Goal: Task Accomplishment & Management: Use online tool/utility

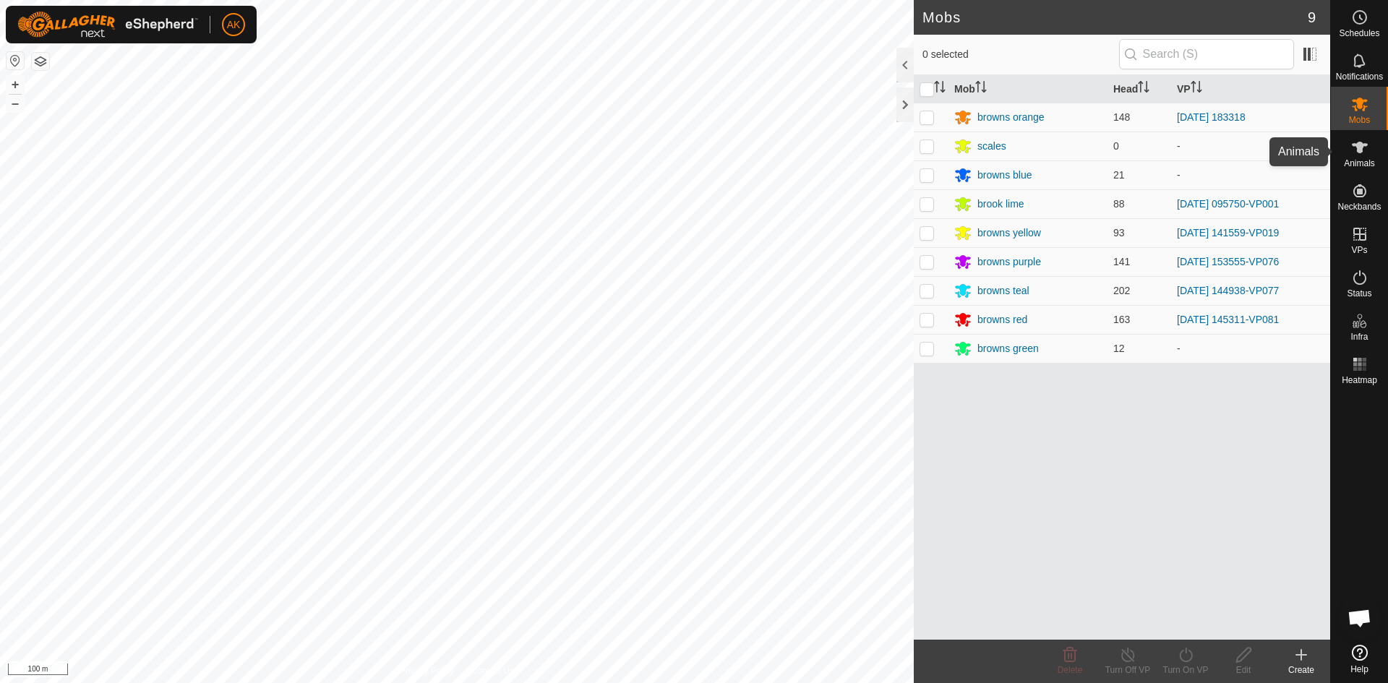
click at [1361, 157] on es-animals-svg-icon at bounding box center [1360, 147] width 26 height 23
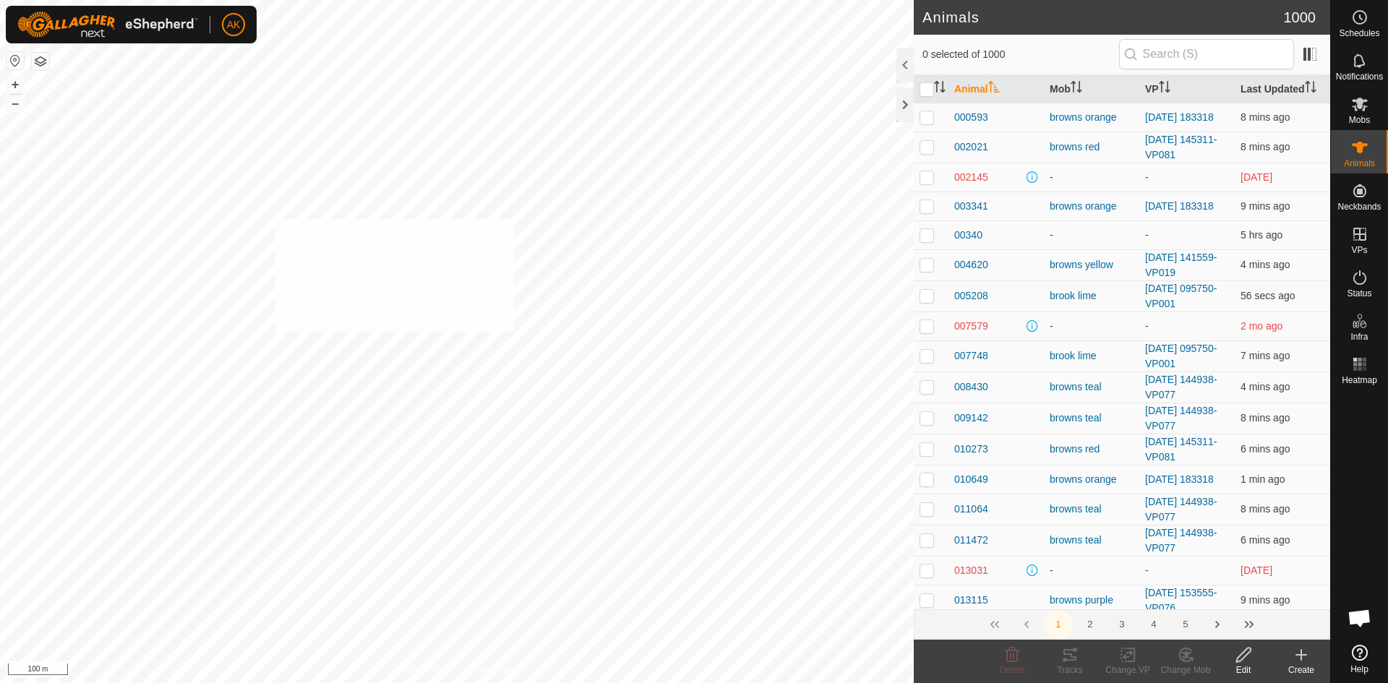
checkbox input "true"
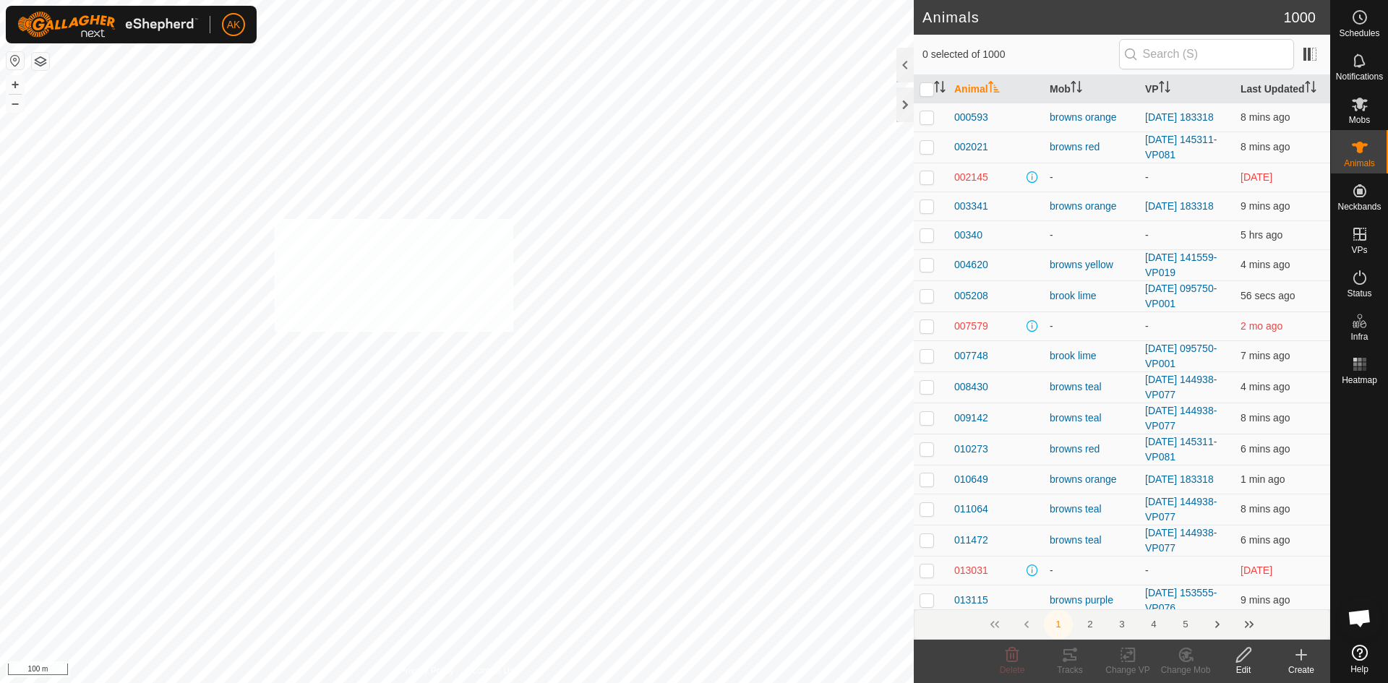
checkbox input "true"
click at [1126, 659] on icon at bounding box center [1128, 655] width 10 height 9
click at [1132, 622] on link "Turn Off VP" at bounding box center [1171, 623] width 143 height 29
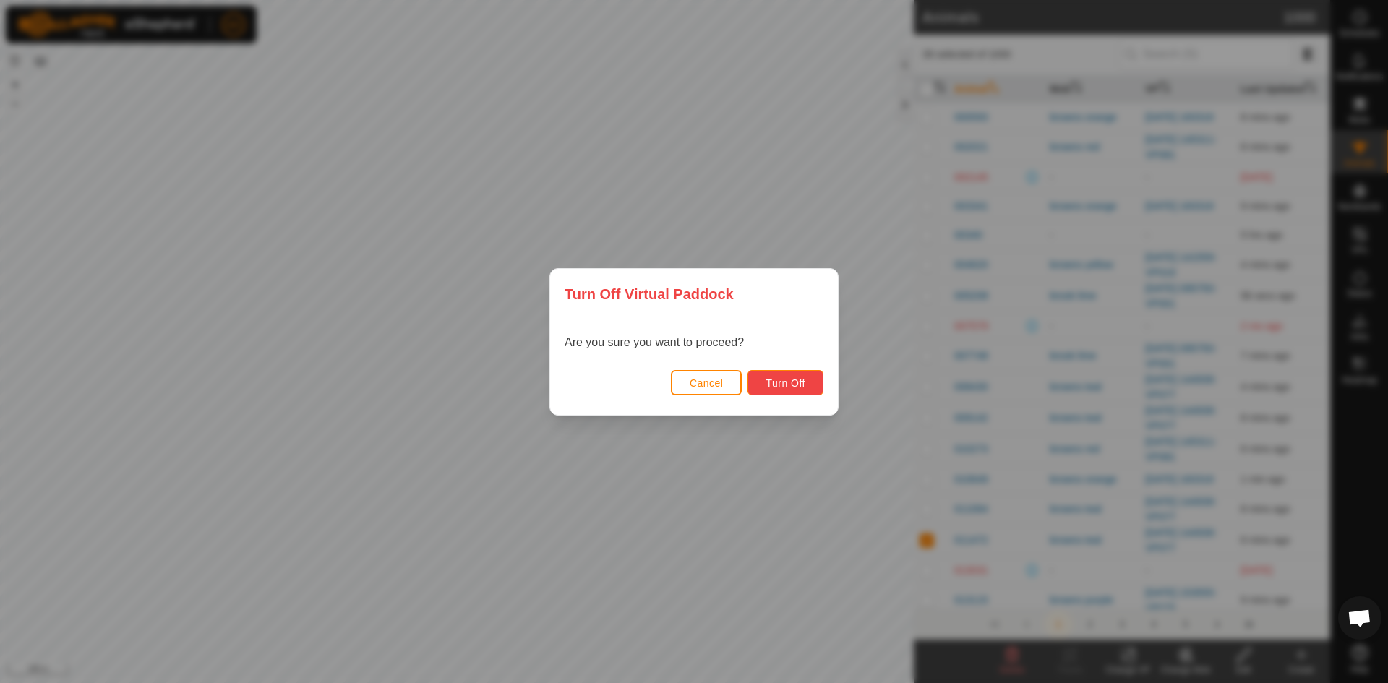
click at [788, 388] on span "Turn Off" at bounding box center [786, 383] width 40 height 12
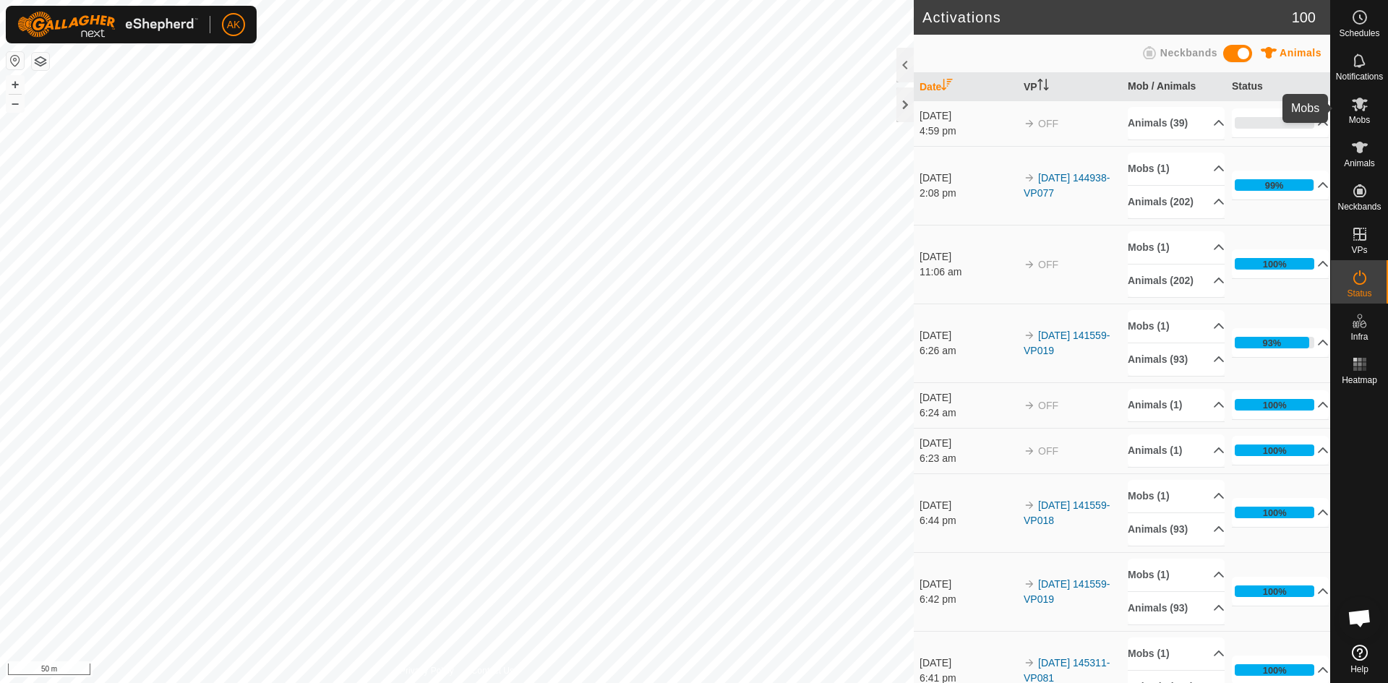
click at [1356, 106] on icon at bounding box center [1360, 105] width 16 height 14
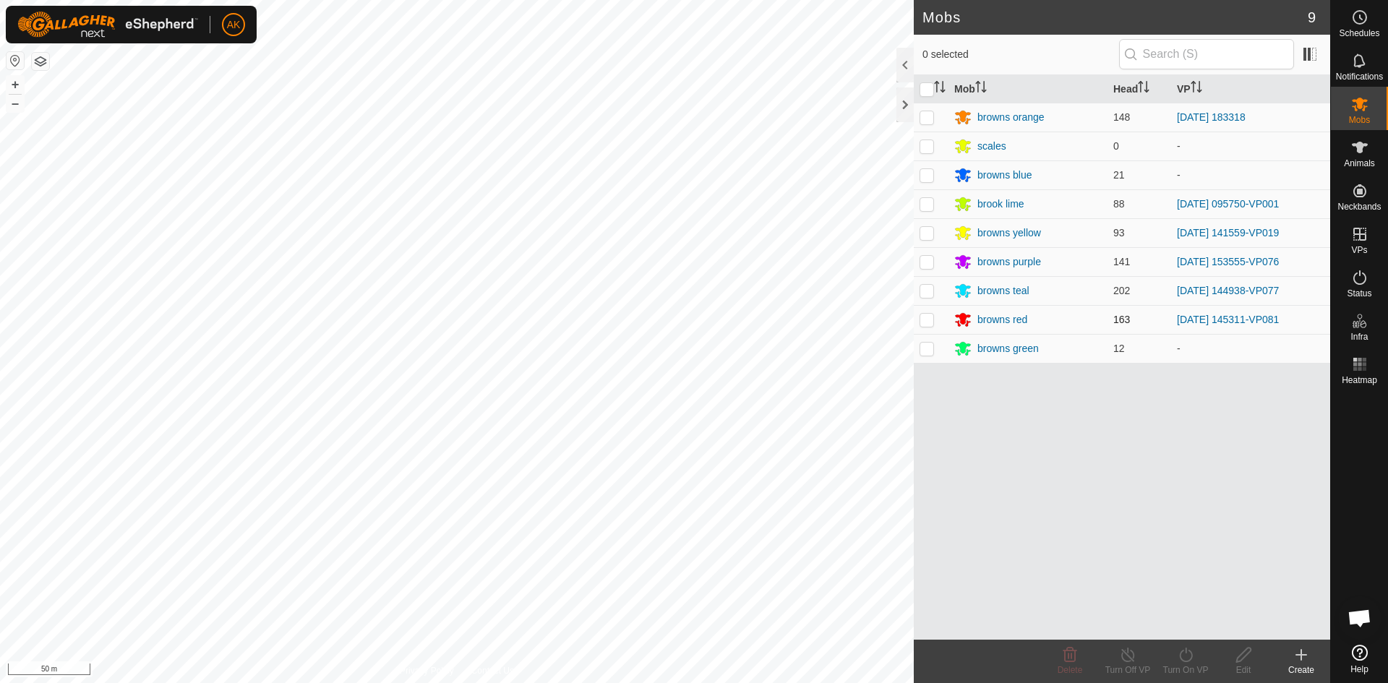
click at [928, 321] on p-checkbox at bounding box center [927, 320] width 14 height 12
checkbox input "true"
drag, startPoint x: 1189, startPoint y: 657, endPoint x: 1185, endPoint y: 641, distance: 17.0
click at [1189, 656] on icon at bounding box center [1186, 654] width 18 height 17
click at [1181, 622] on link "Now" at bounding box center [1228, 623] width 143 height 29
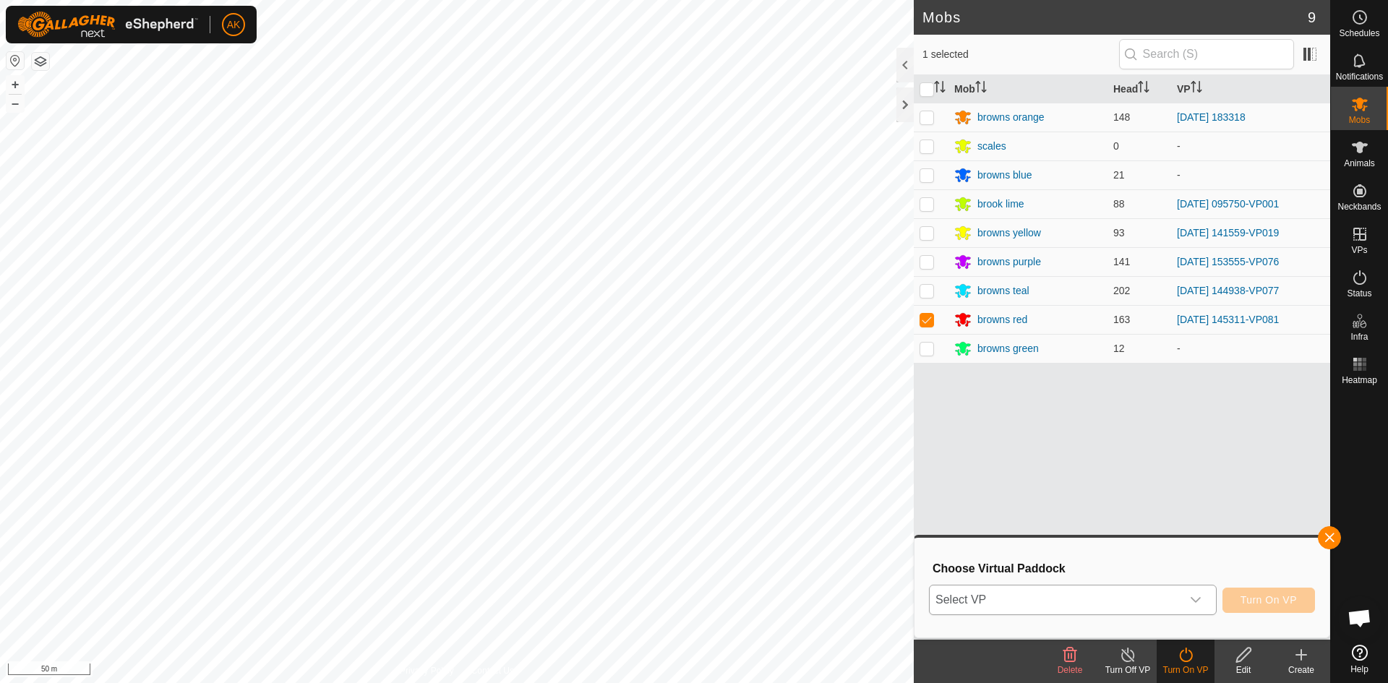
click at [1165, 599] on span "Select VP" at bounding box center [1056, 600] width 252 height 29
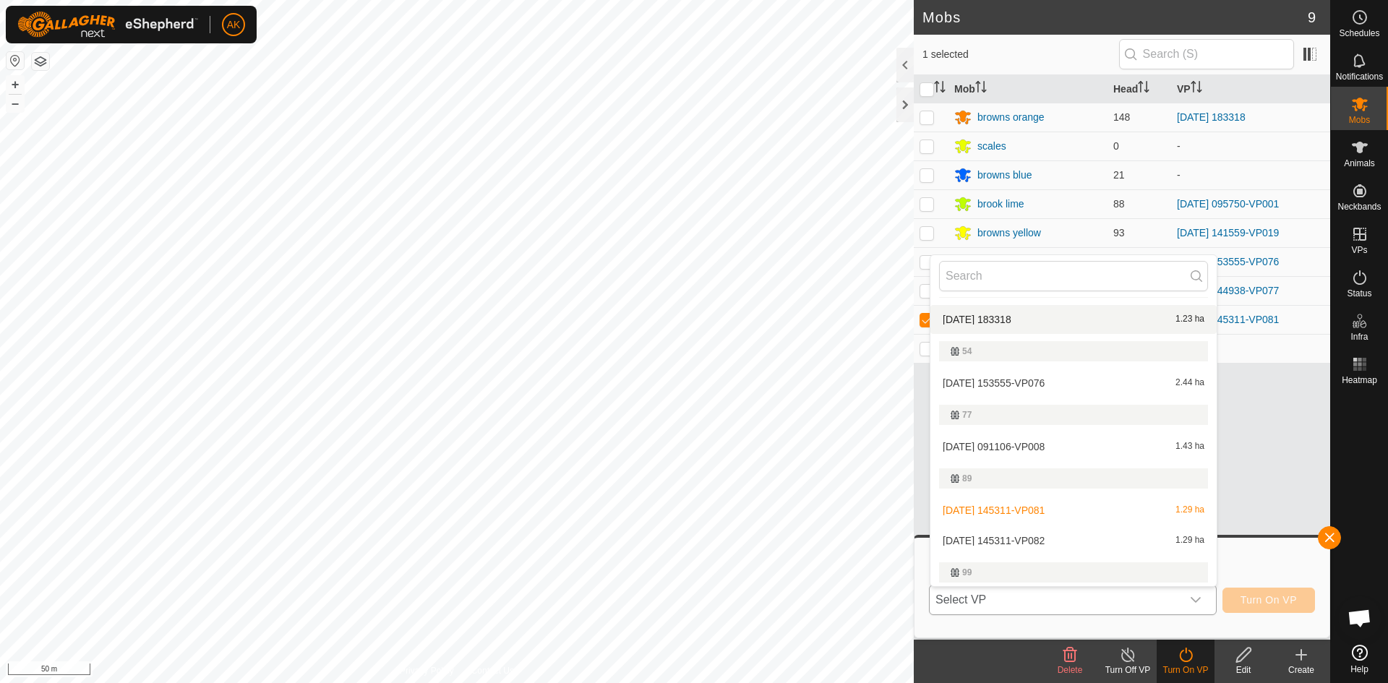
scroll to position [276, 0]
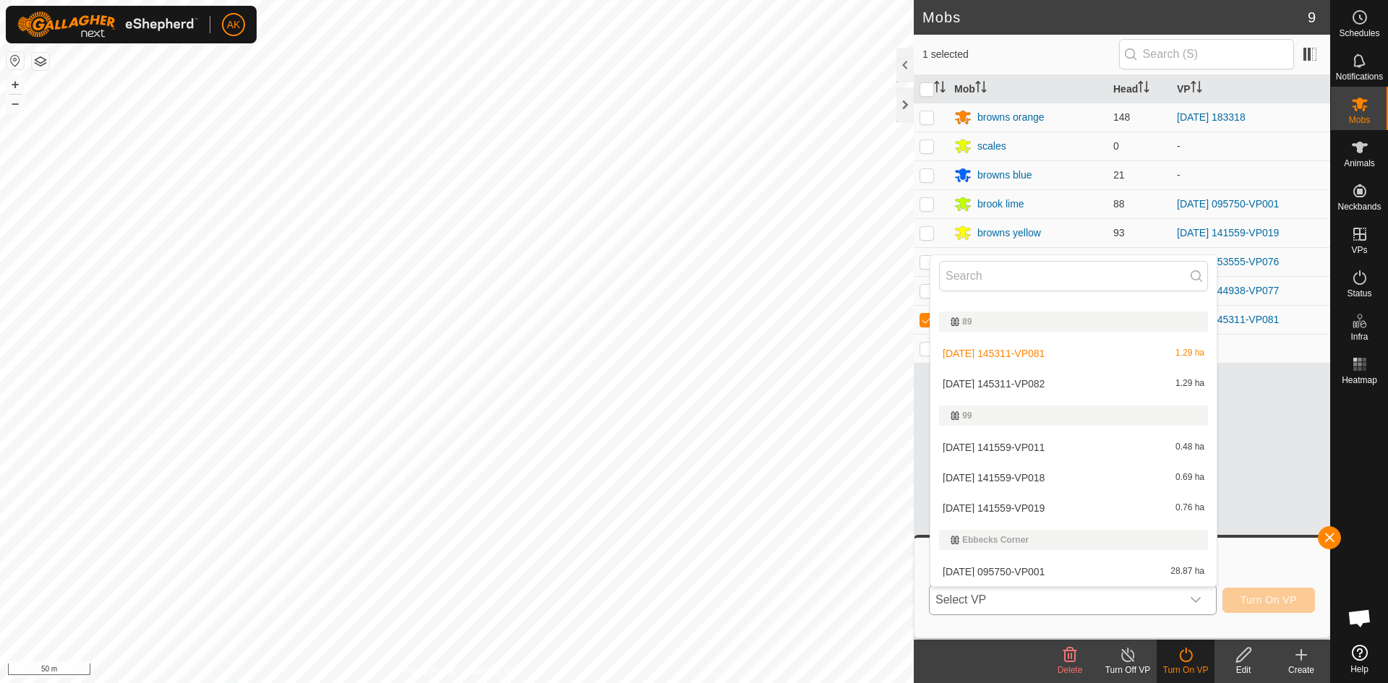
drag, startPoint x: 1008, startPoint y: 386, endPoint x: 1027, endPoint y: 396, distance: 21.3
click at [1009, 386] on li "[DATE] 145311-VP082 1.29 ha" at bounding box center [1073, 383] width 286 height 29
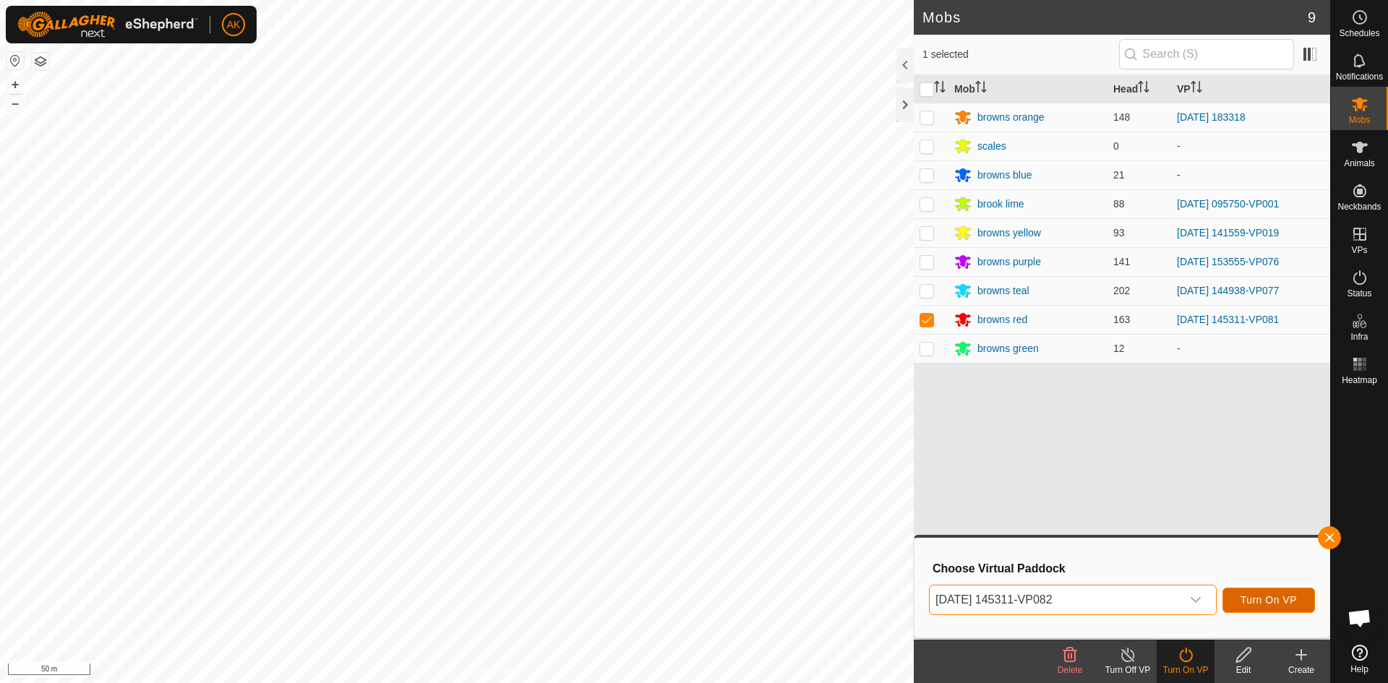
click at [1260, 594] on span "Turn On VP" at bounding box center [1269, 600] width 56 height 12
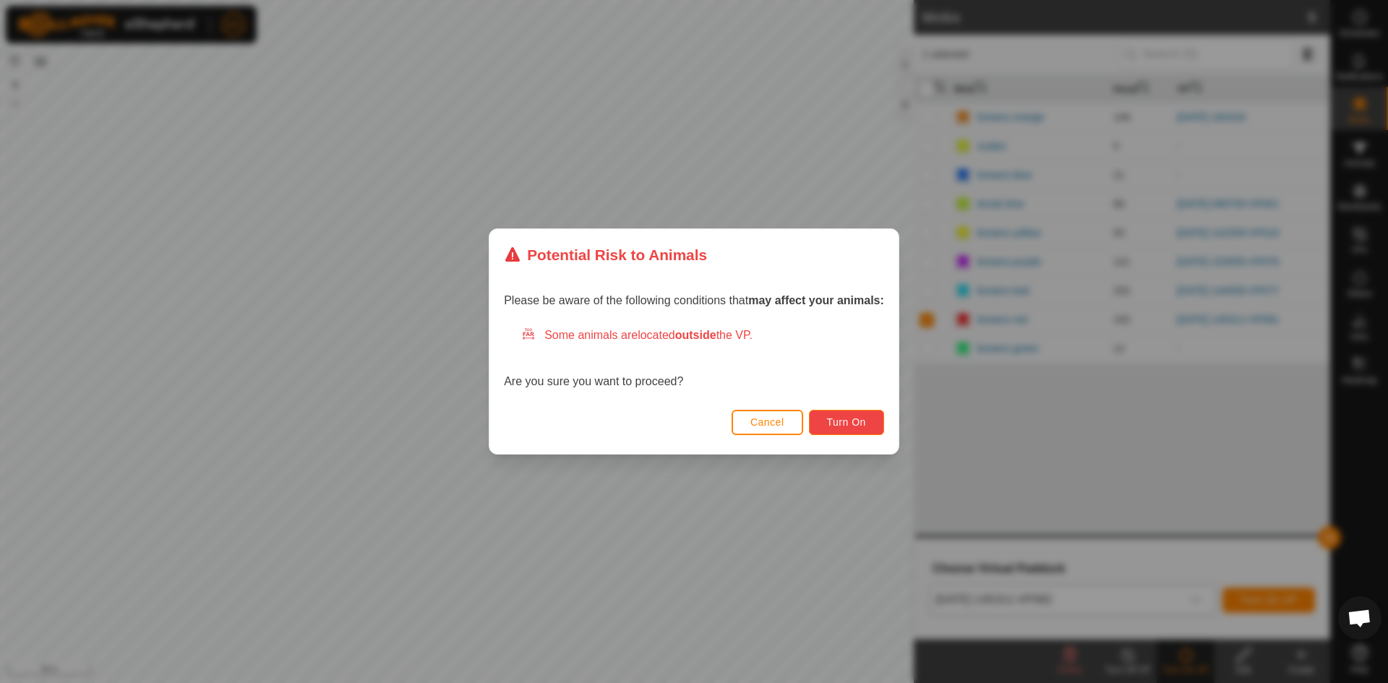
click at [863, 421] on span "Turn On" at bounding box center [846, 422] width 39 height 12
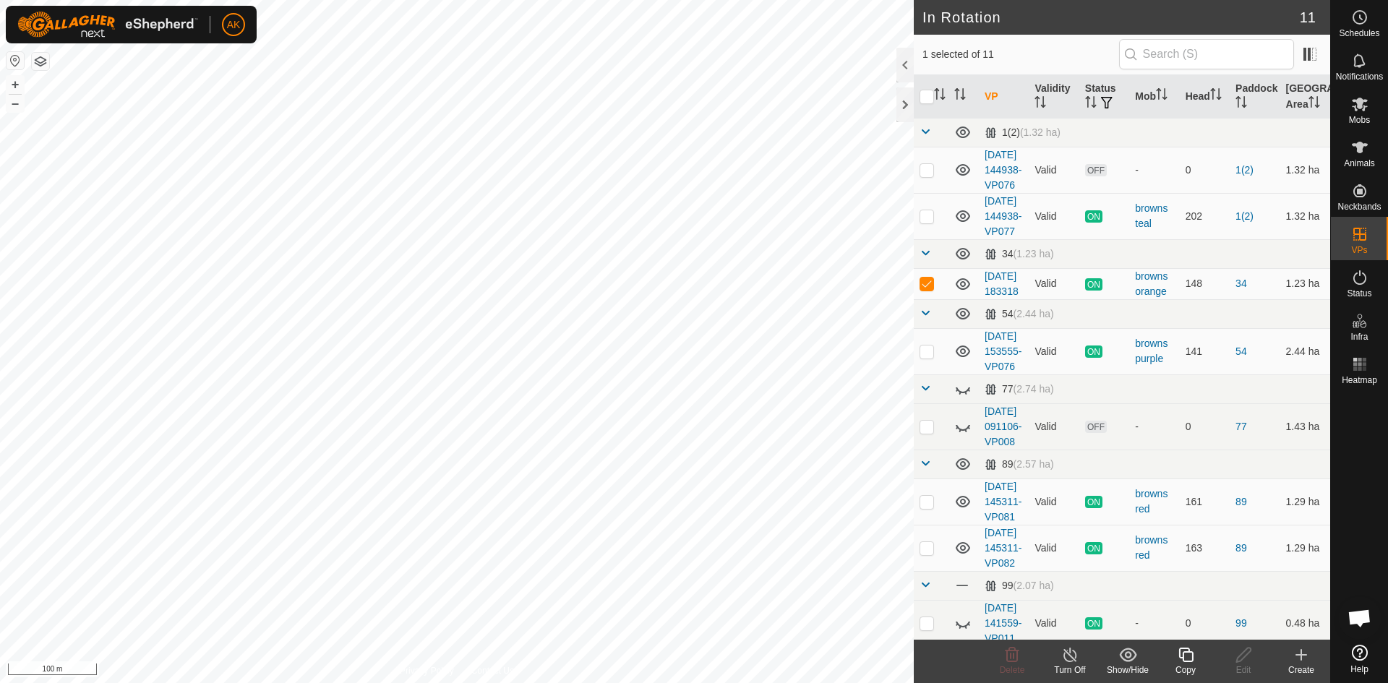
click at [1186, 662] on div "Copy" at bounding box center [1186, 661] width 58 height 43
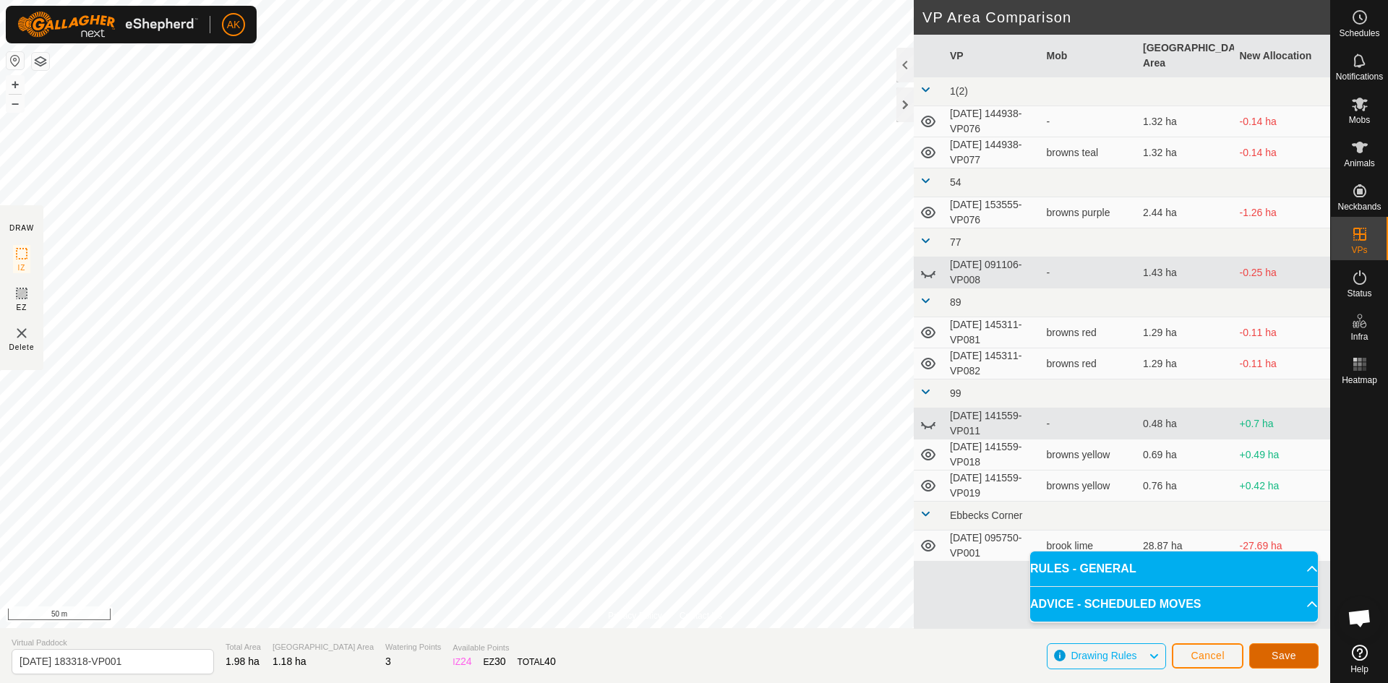
click at [1277, 650] on span "Save" at bounding box center [1284, 656] width 25 height 12
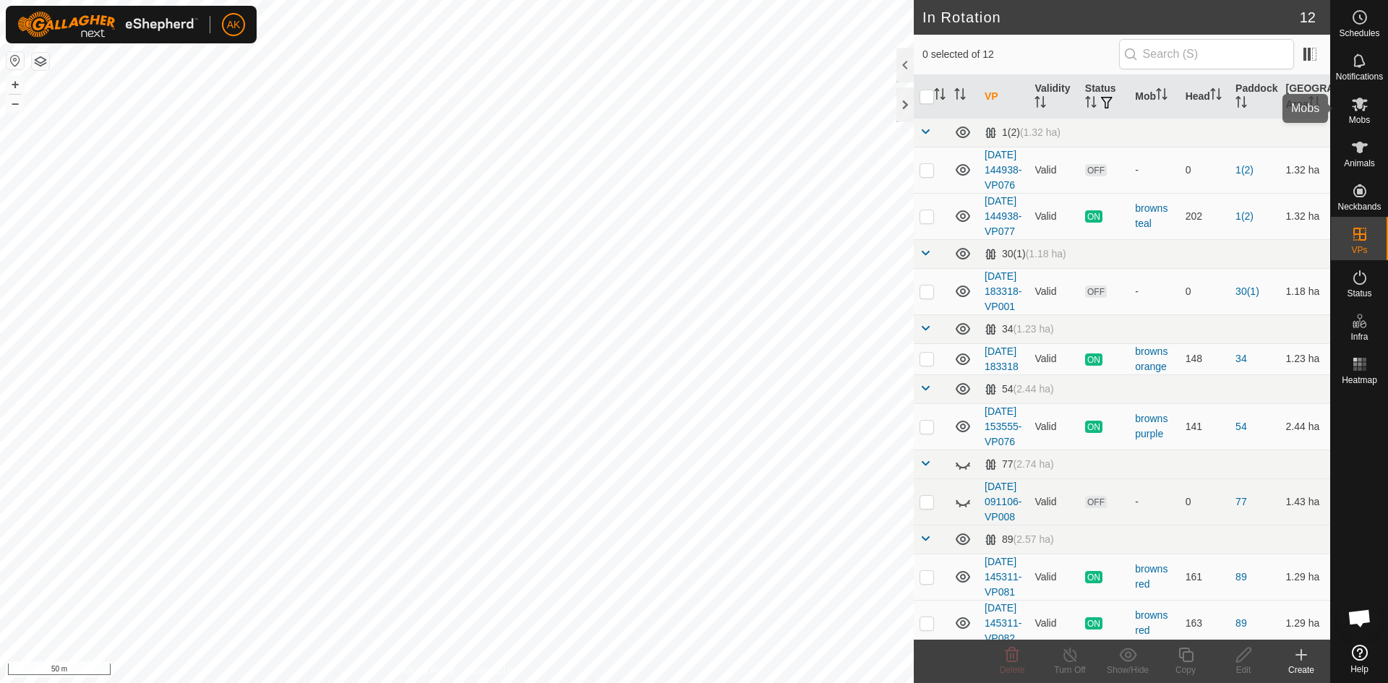
click at [1366, 98] on icon at bounding box center [1359, 103] width 17 height 17
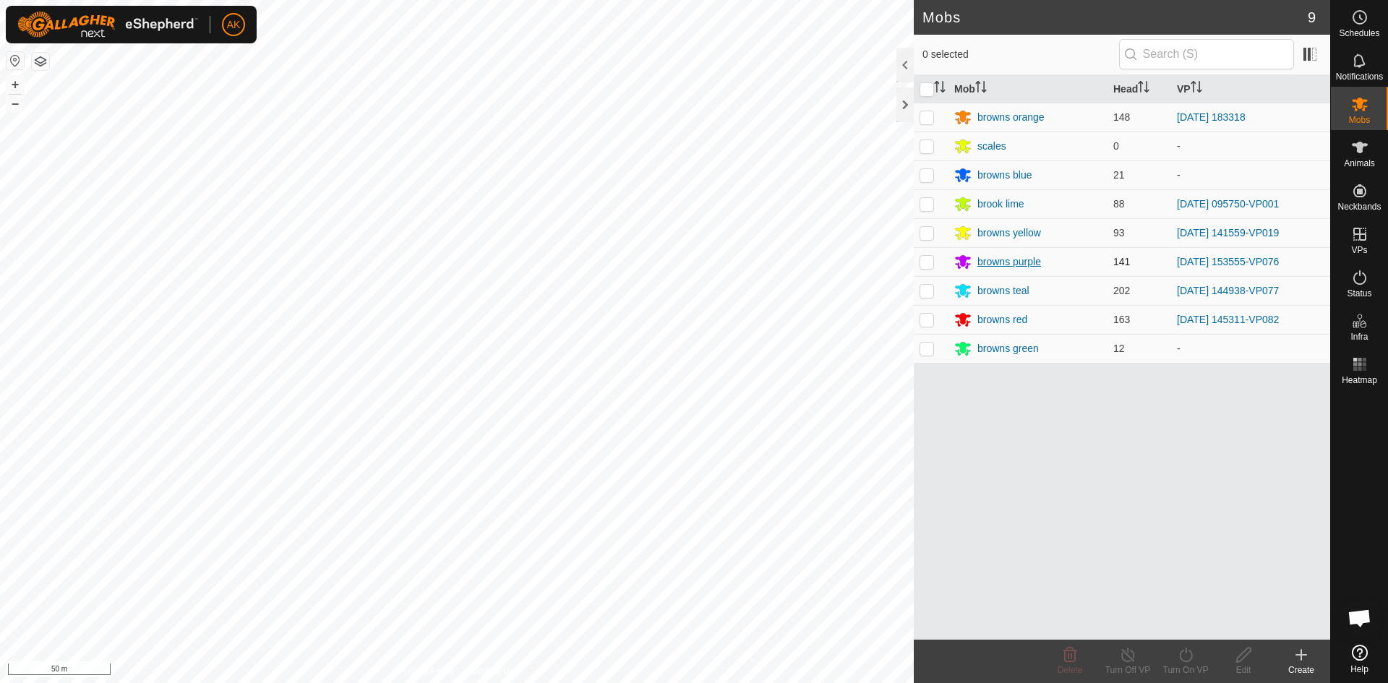
drag, startPoint x: 927, startPoint y: 121, endPoint x: 1031, endPoint y: 268, distance: 180.5
click at [928, 124] on td at bounding box center [931, 117] width 35 height 29
checkbox input "true"
drag, startPoint x: 1196, startPoint y: 659, endPoint x: 1195, endPoint y: 648, distance: 10.9
click at [1195, 654] on turn-on-svg-icon at bounding box center [1186, 654] width 58 height 17
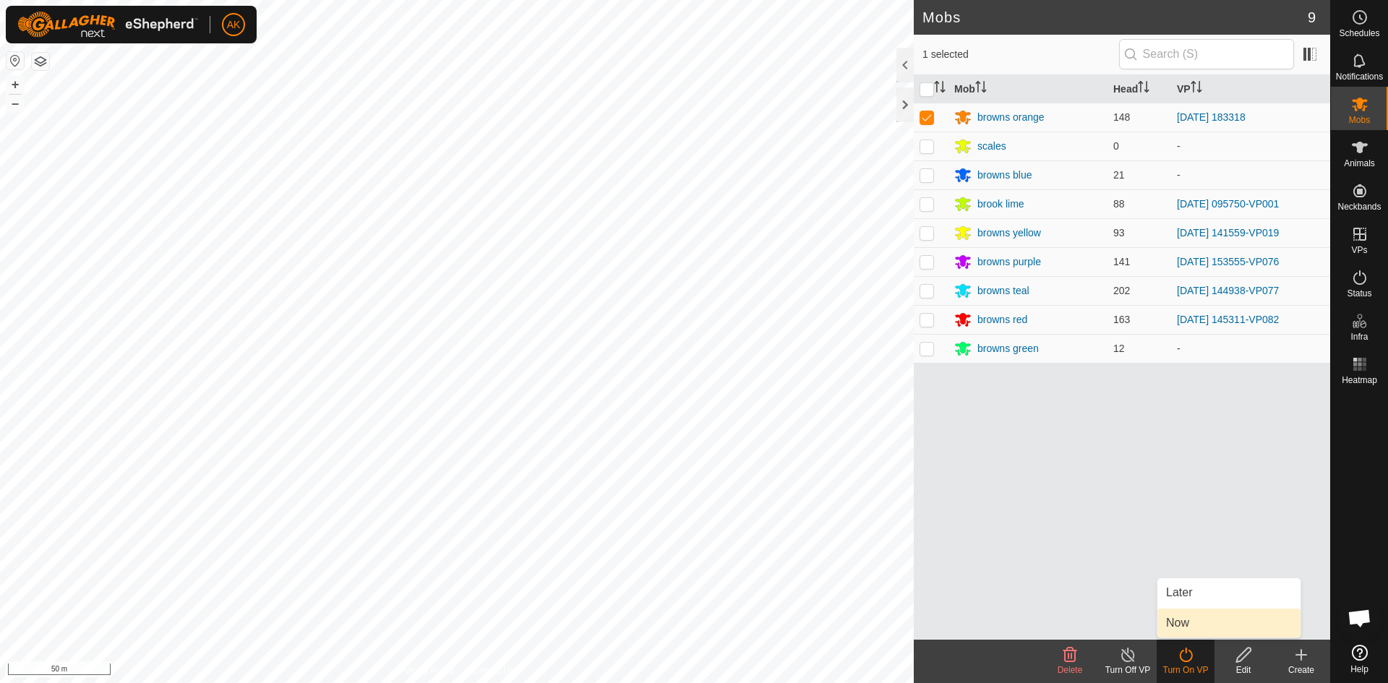
click at [1179, 623] on link "Now" at bounding box center [1228, 623] width 143 height 29
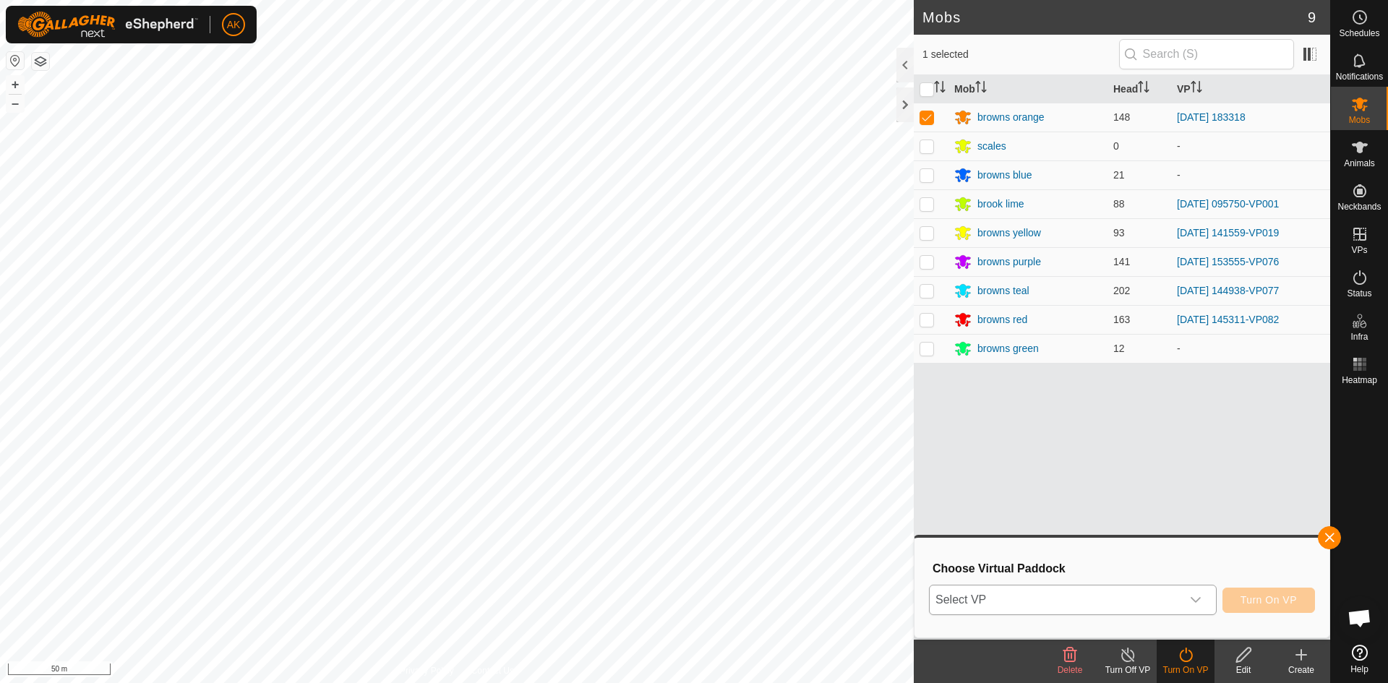
click at [1134, 599] on span "Select VP" at bounding box center [1056, 600] width 252 height 29
click at [1194, 596] on icon "dropdown trigger" at bounding box center [1196, 600] width 12 height 12
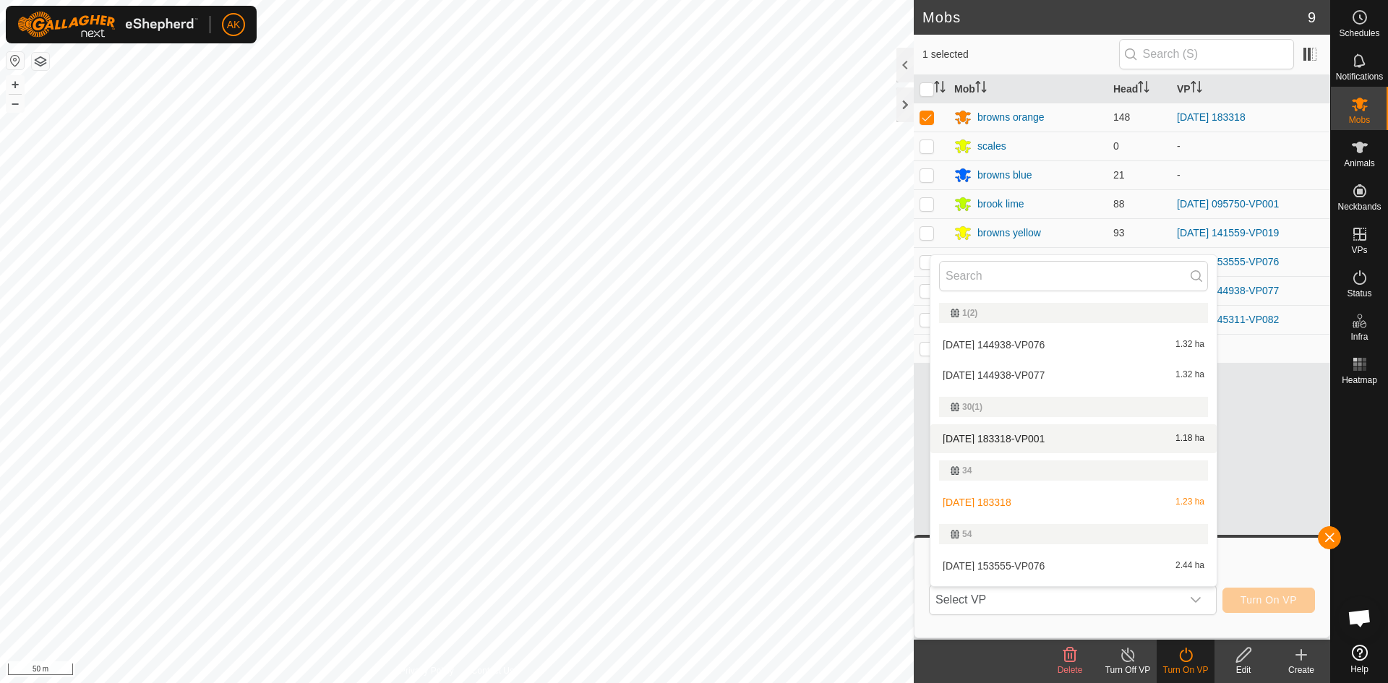
click at [980, 434] on li "[DATE] 183318-VP001 1.18 ha" at bounding box center [1073, 438] width 286 height 29
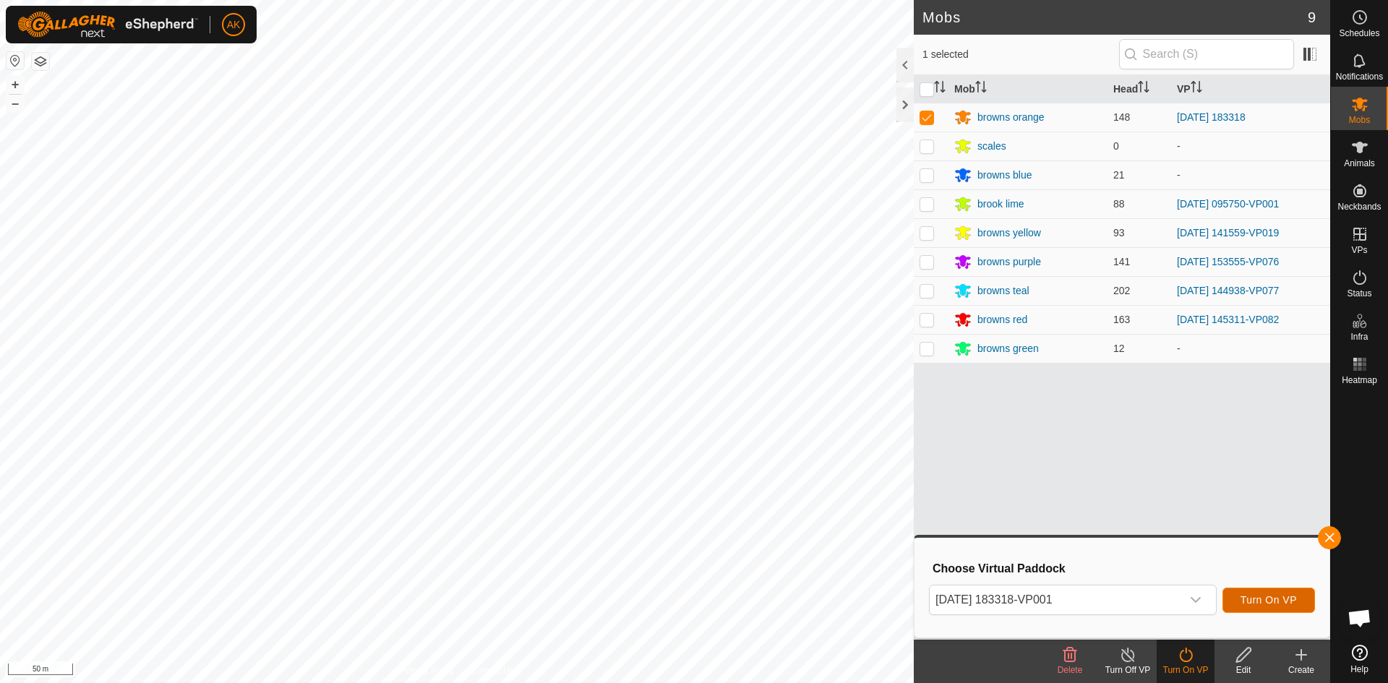
click at [1240, 609] on button "Turn On VP" at bounding box center [1268, 600] width 93 height 25
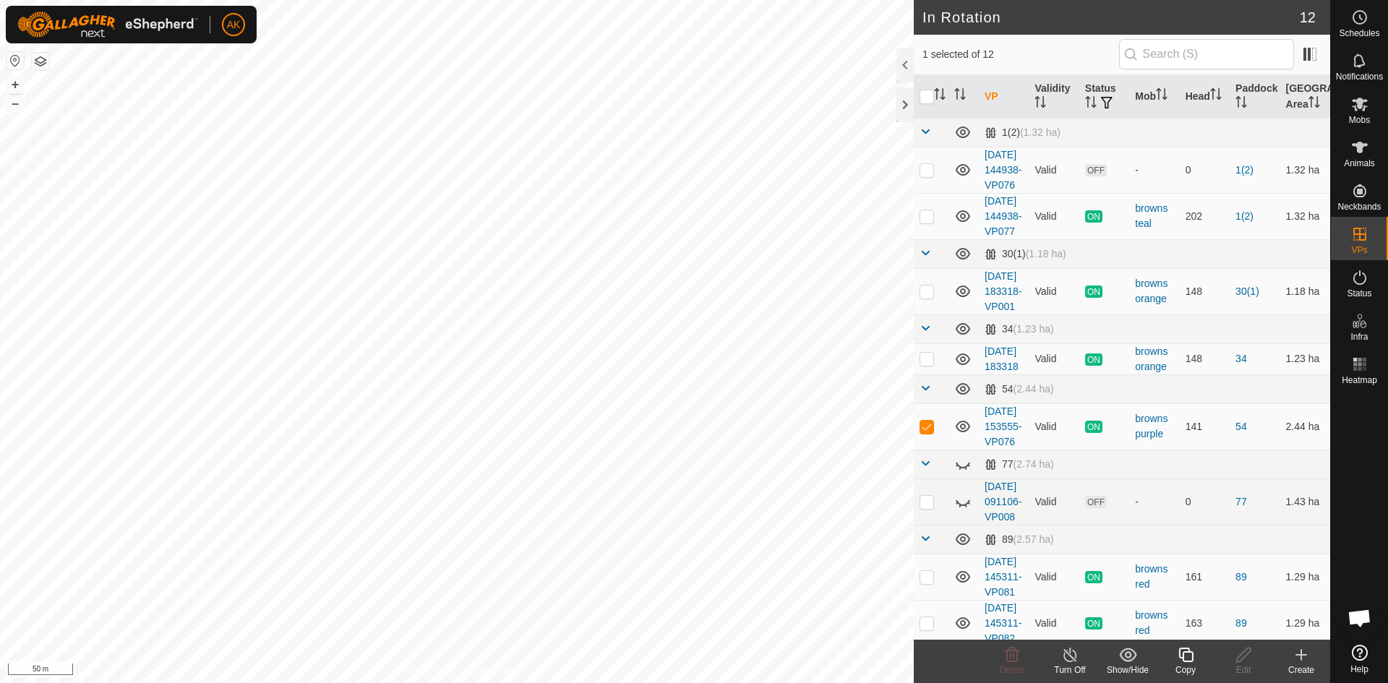
click at [1187, 654] on icon at bounding box center [1186, 654] width 18 height 17
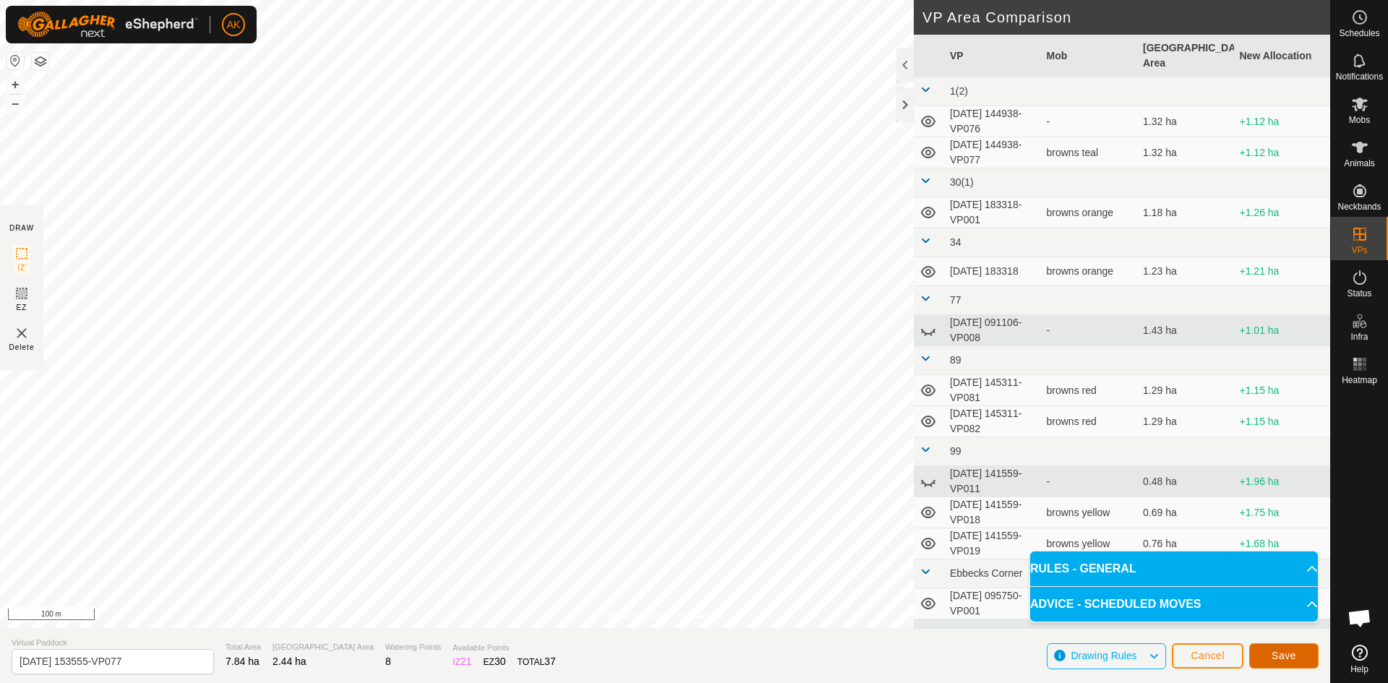
click at [1275, 656] on span "Save" at bounding box center [1284, 656] width 25 height 12
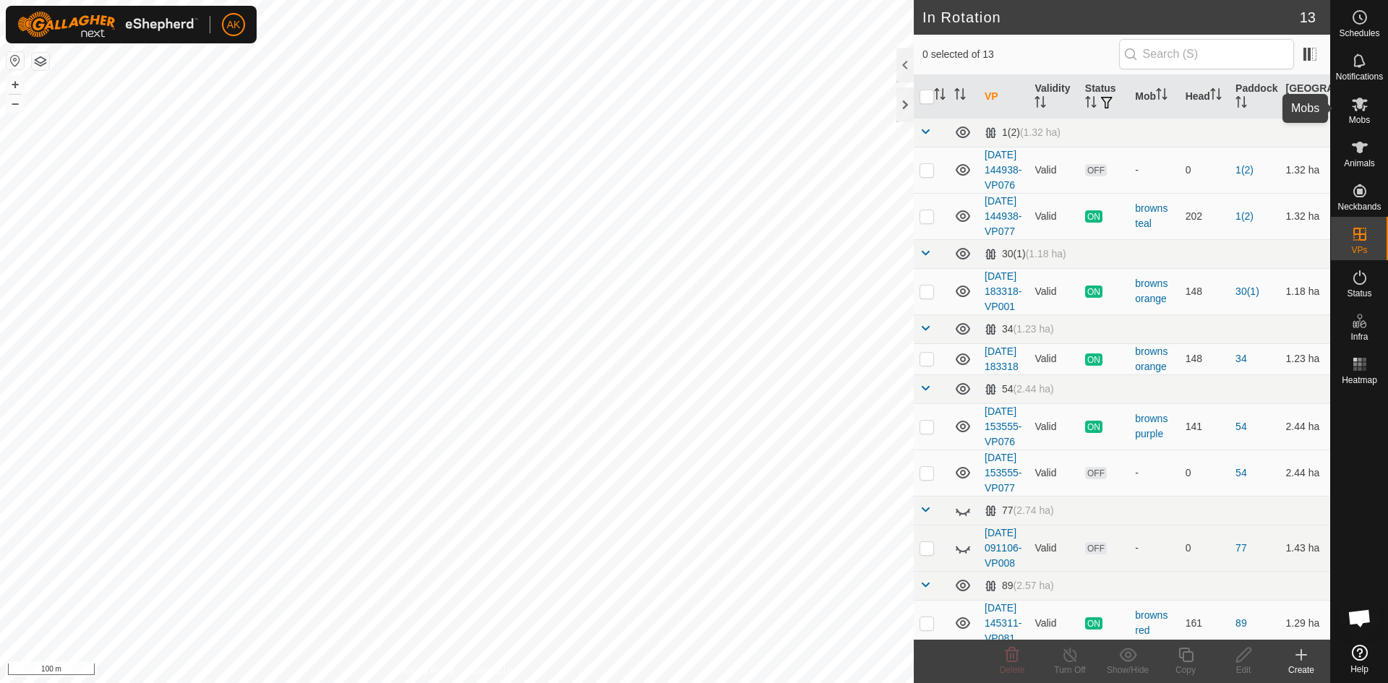
click at [1354, 117] on span "Mobs" at bounding box center [1359, 120] width 21 height 9
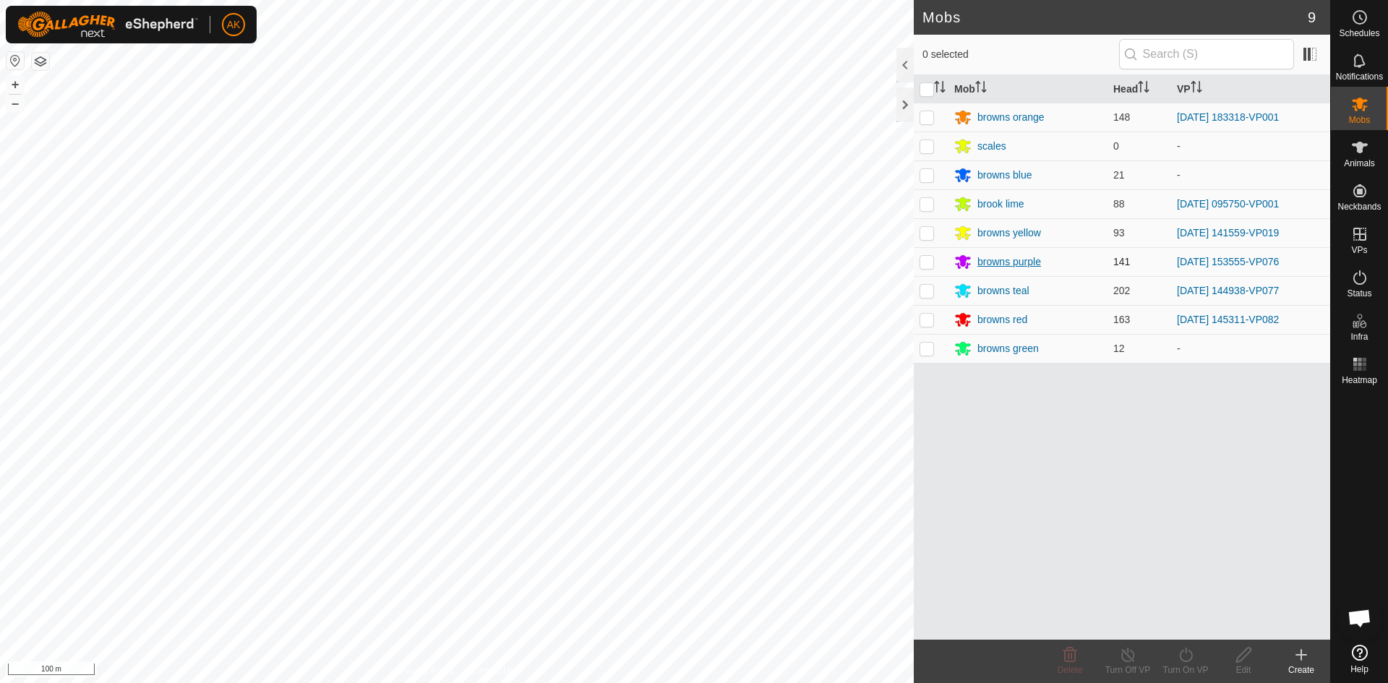
click at [989, 268] on div "browns purple" at bounding box center [1009, 261] width 64 height 15
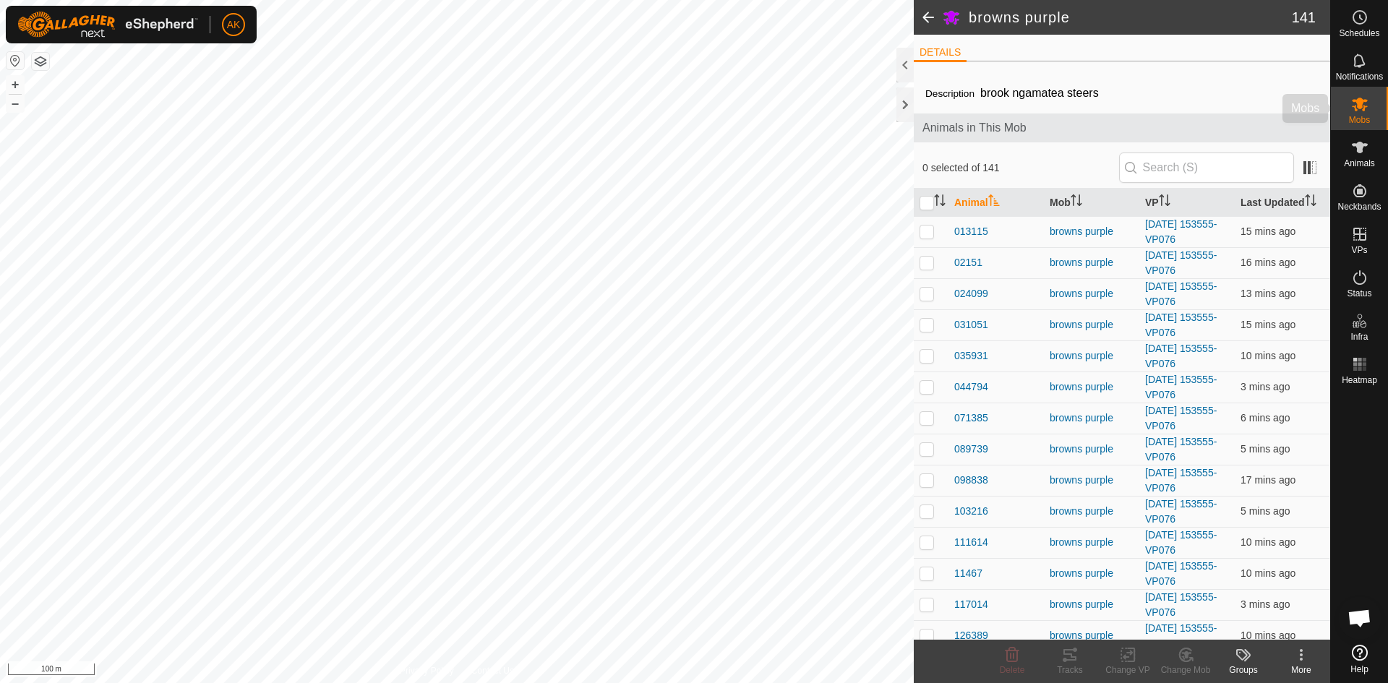
click at [1366, 107] on icon at bounding box center [1359, 103] width 17 height 17
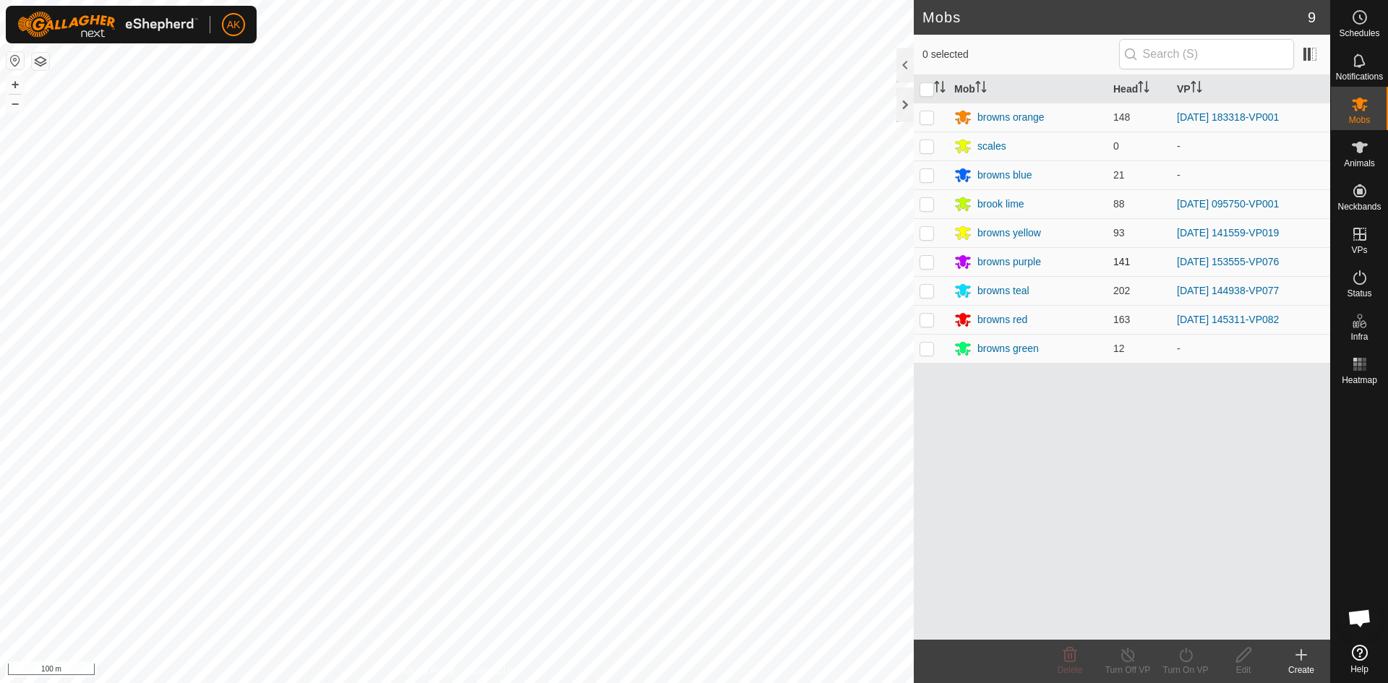
click at [929, 262] on p-checkbox at bounding box center [927, 262] width 14 height 12
checkbox input "true"
drag, startPoint x: 1183, startPoint y: 662, endPoint x: 1176, endPoint y: 644, distance: 19.5
click at [1181, 660] on icon at bounding box center [1186, 654] width 18 height 17
click at [1170, 634] on link "Now" at bounding box center [1228, 623] width 143 height 29
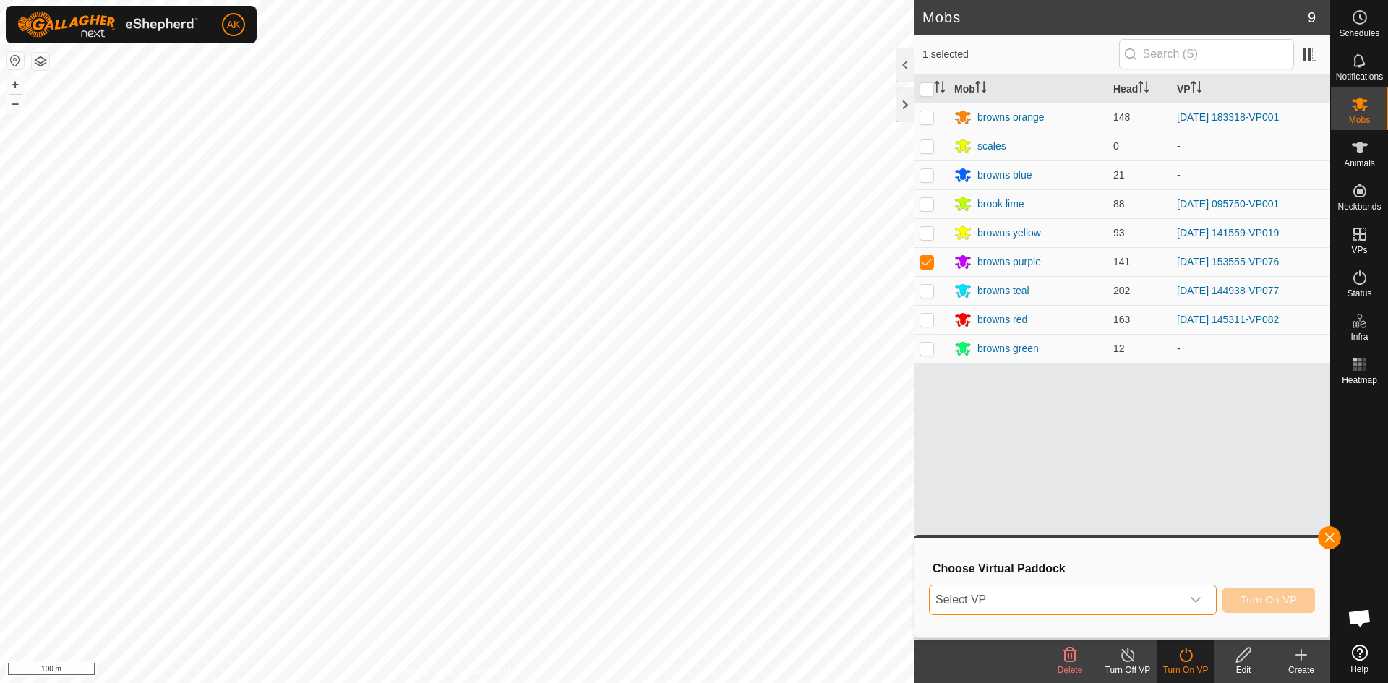
click at [1115, 599] on span "Select VP" at bounding box center [1056, 600] width 252 height 29
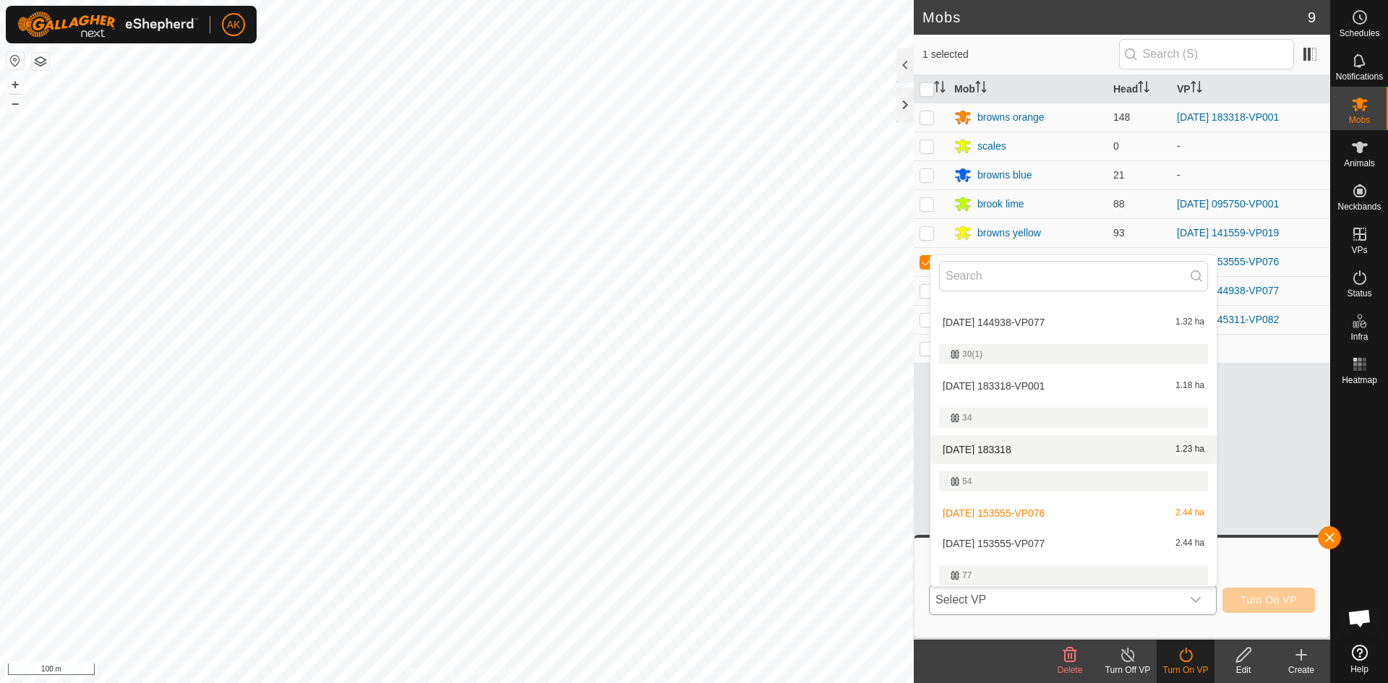
scroll to position [97, 0]
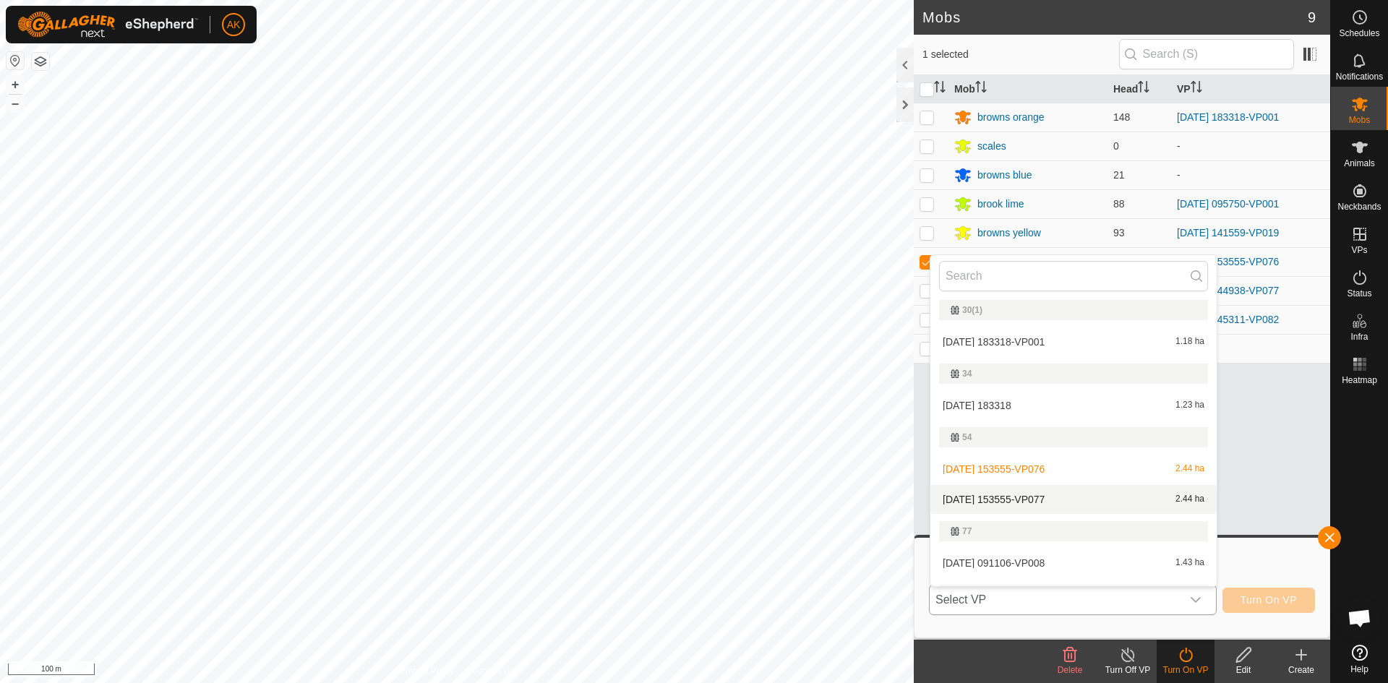
drag, startPoint x: 1015, startPoint y: 494, endPoint x: 1024, endPoint y: 494, distance: 8.7
click at [1017, 492] on li "[DATE] 153555-VP077 2.44 ha" at bounding box center [1073, 499] width 286 height 29
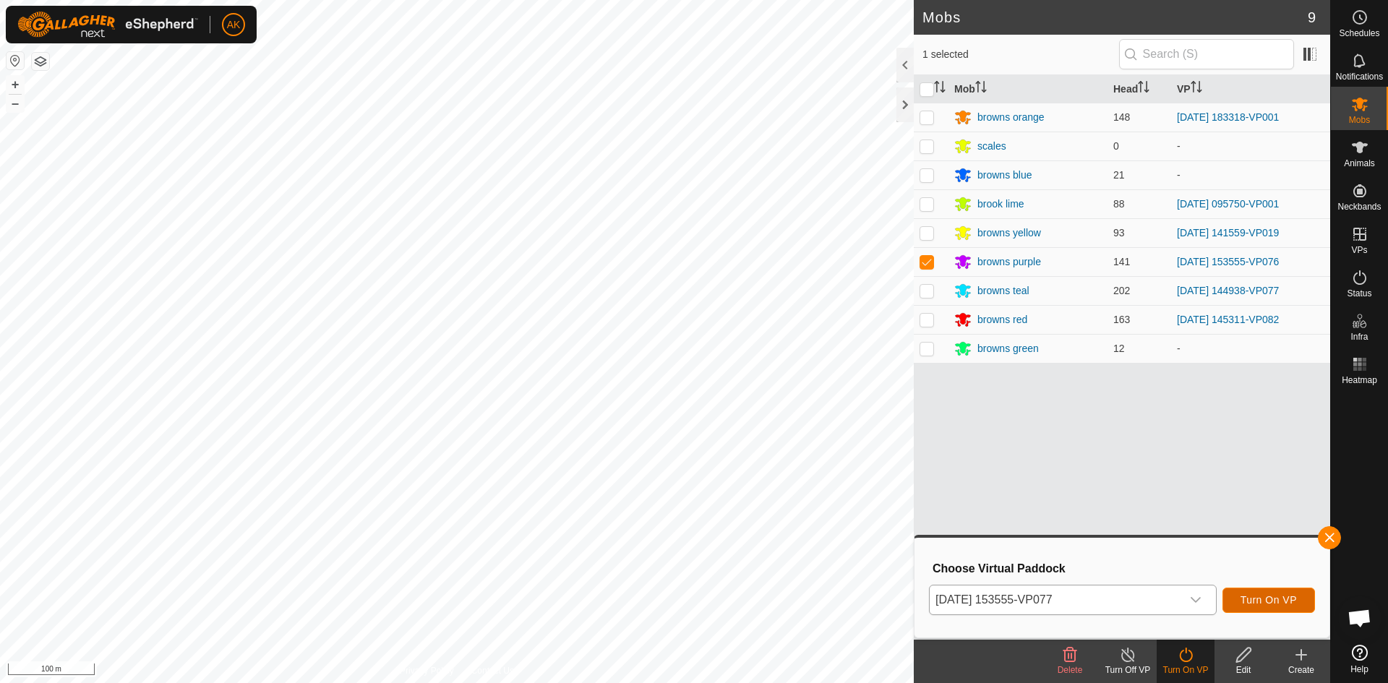
click at [1265, 599] on span "Turn On VP" at bounding box center [1269, 600] width 56 height 12
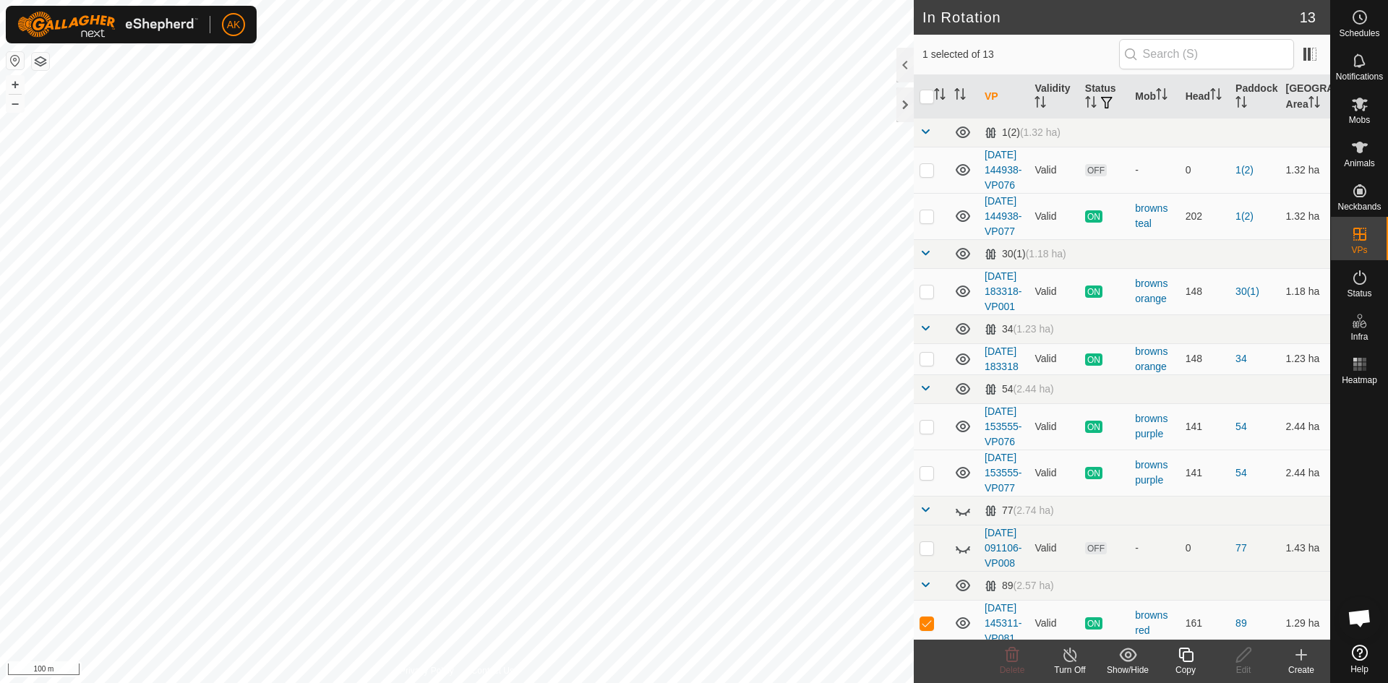
checkbox input "false"
checkbox input "true"
click at [1186, 656] on icon at bounding box center [1186, 654] width 18 height 17
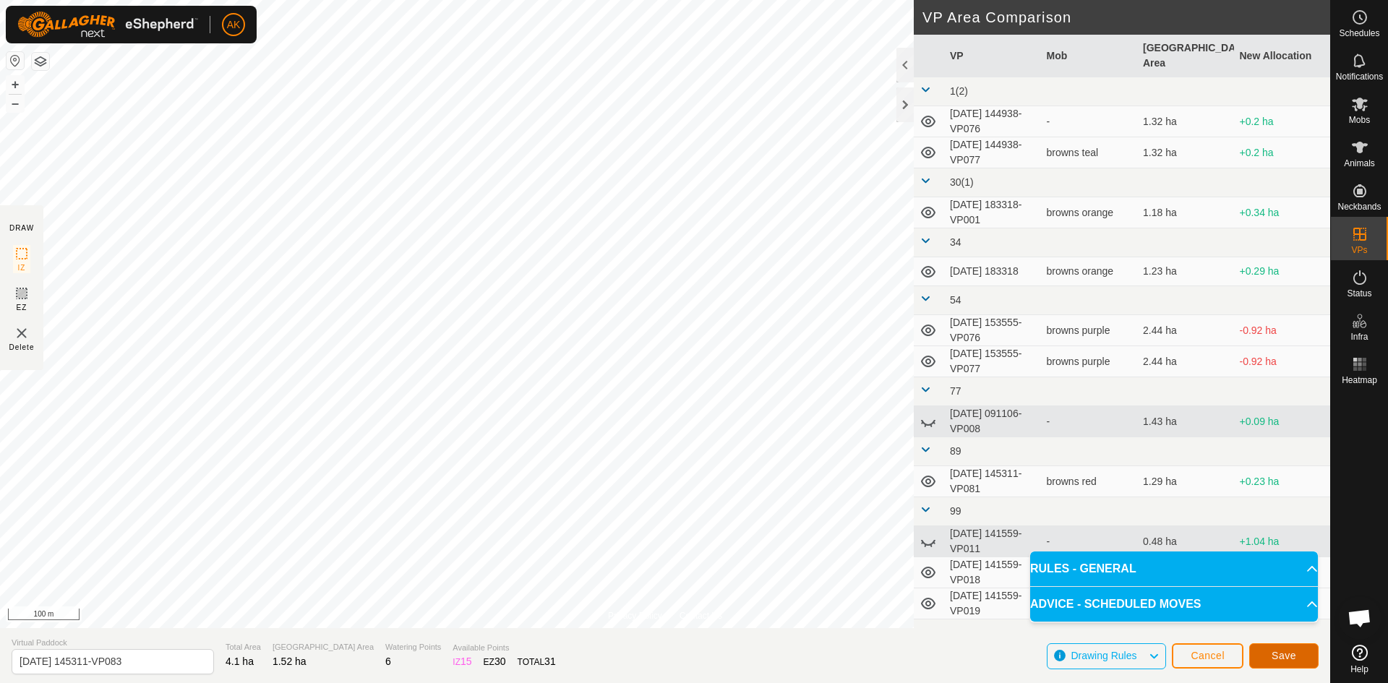
click at [1272, 654] on button "Save" at bounding box center [1283, 655] width 69 height 25
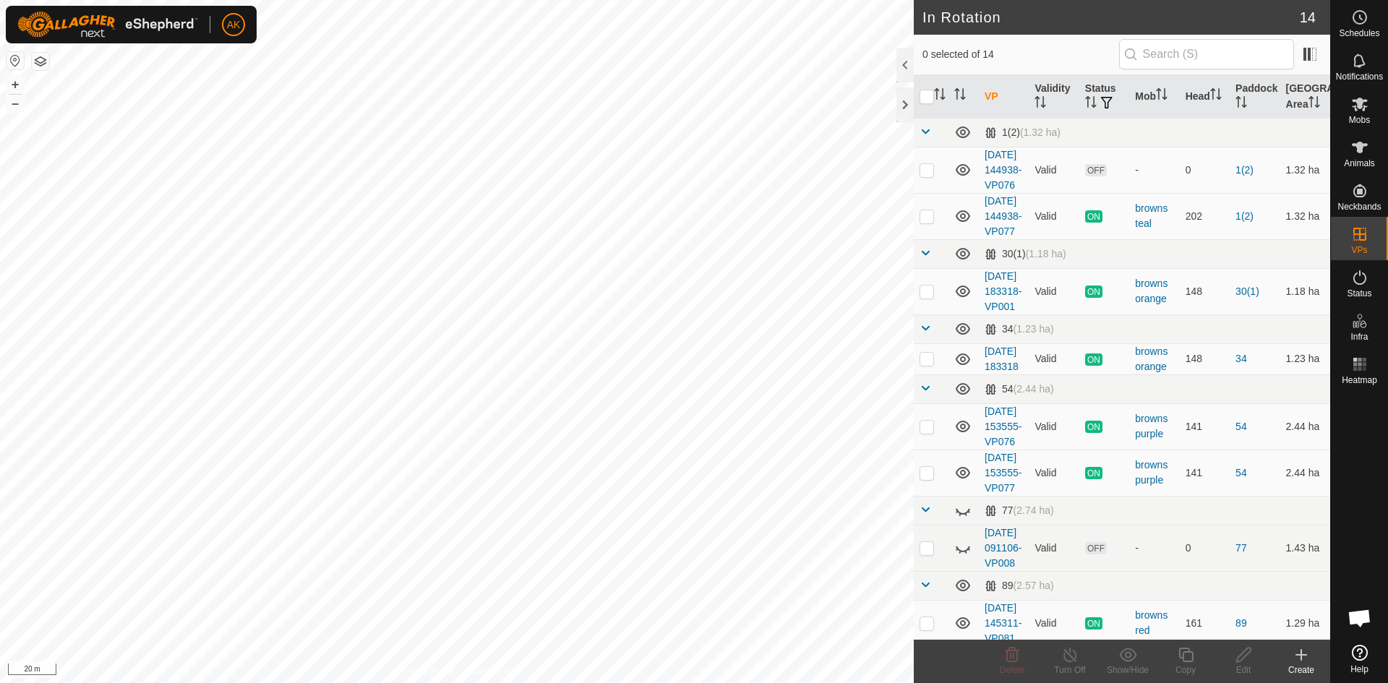
checkbox input "true"
checkbox input "false"
click at [1015, 659] on icon at bounding box center [1011, 654] width 17 height 17
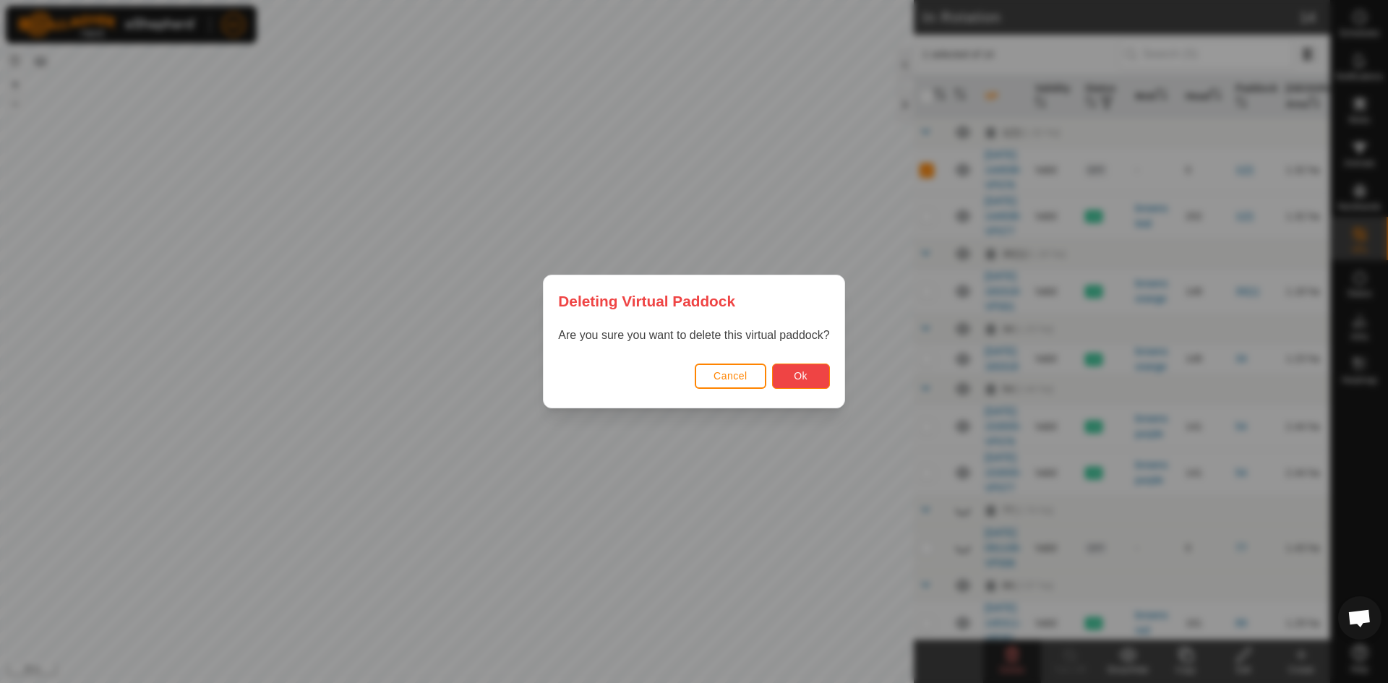
click at [783, 384] on button "Ok" at bounding box center [801, 376] width 58 height 25
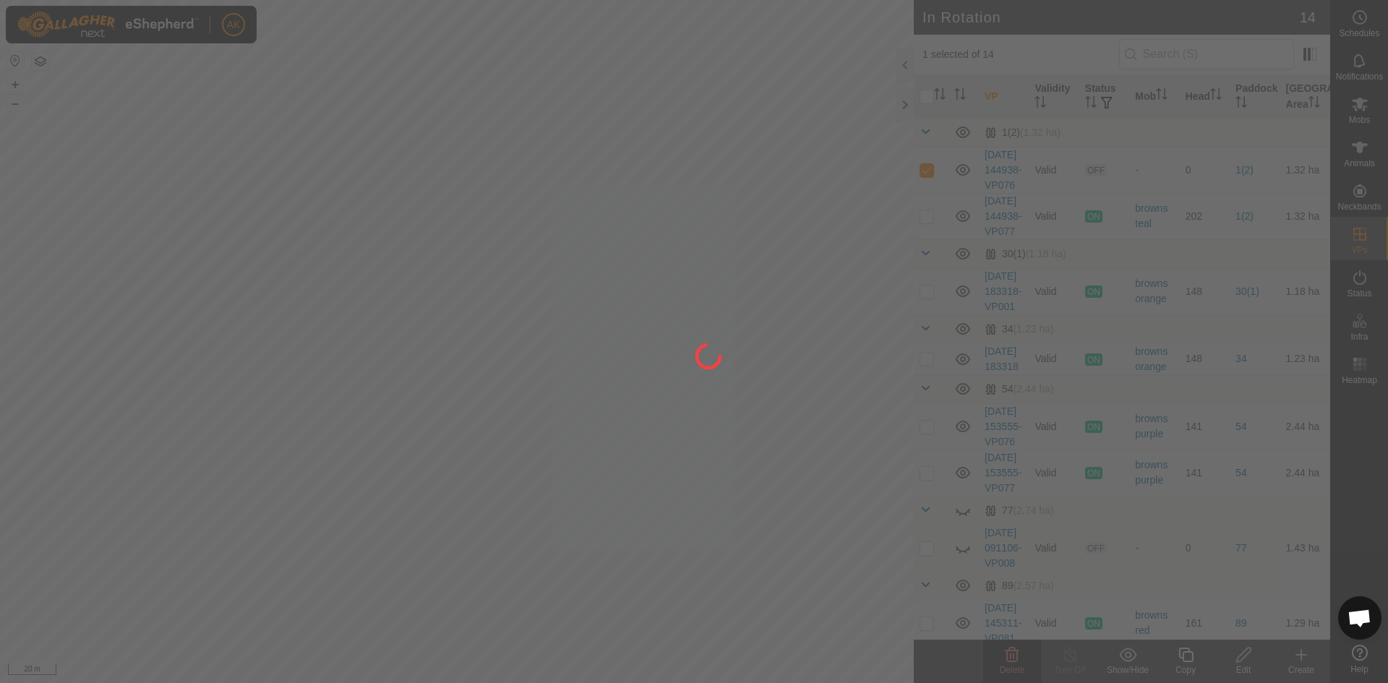
checkbox input "false"
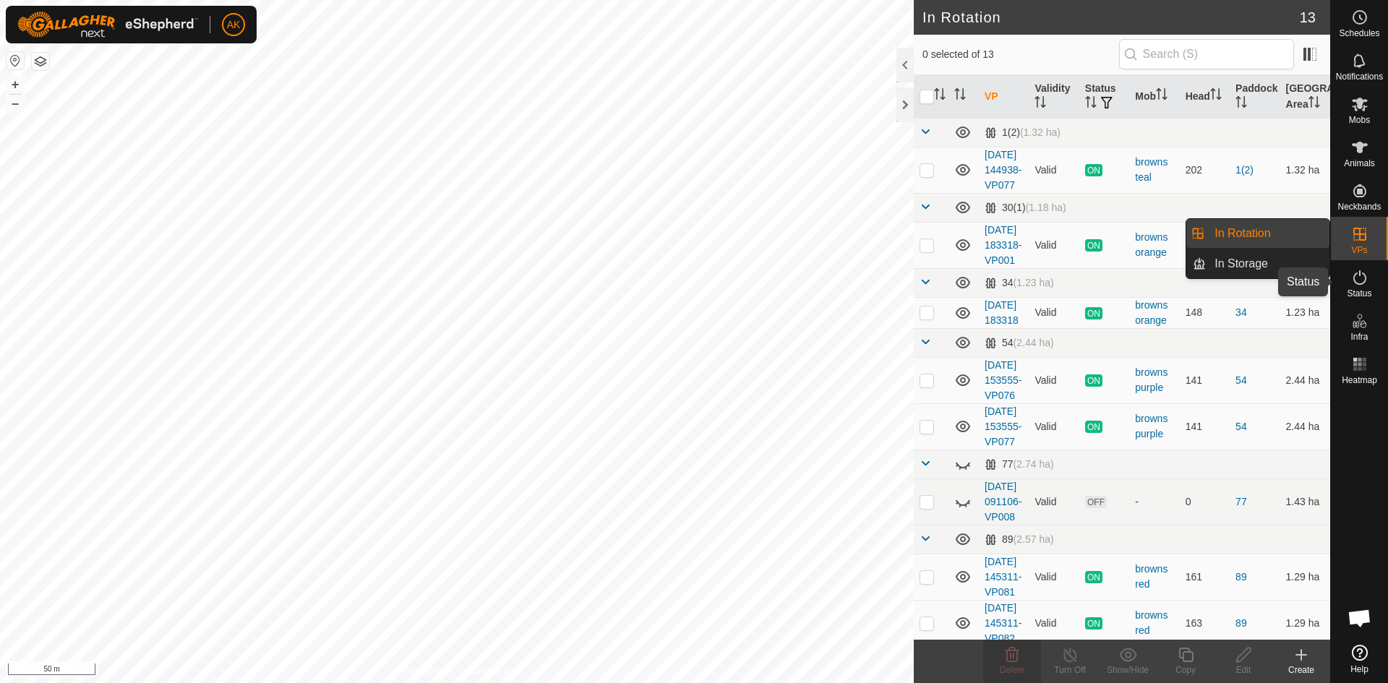
click at [1362, 281] on icon at bounding box center [1359, 277] width 17 height 17
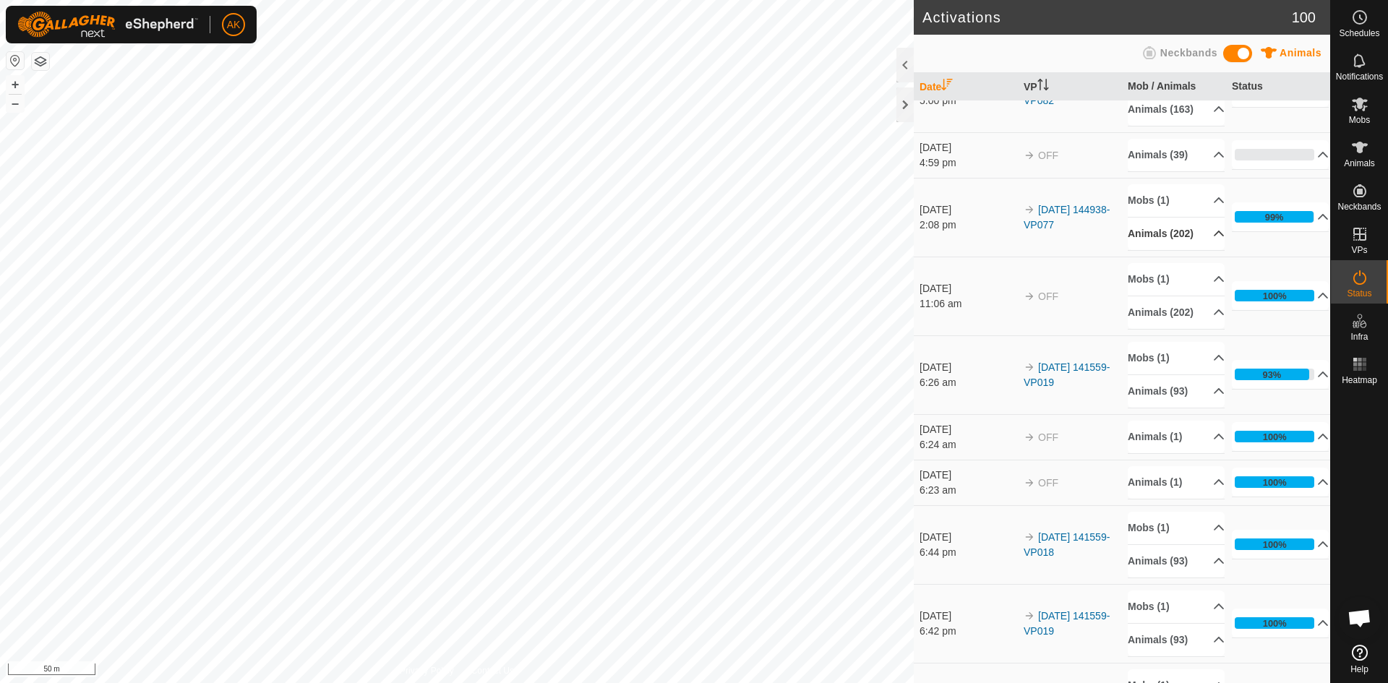
scroll to position [217, 0]
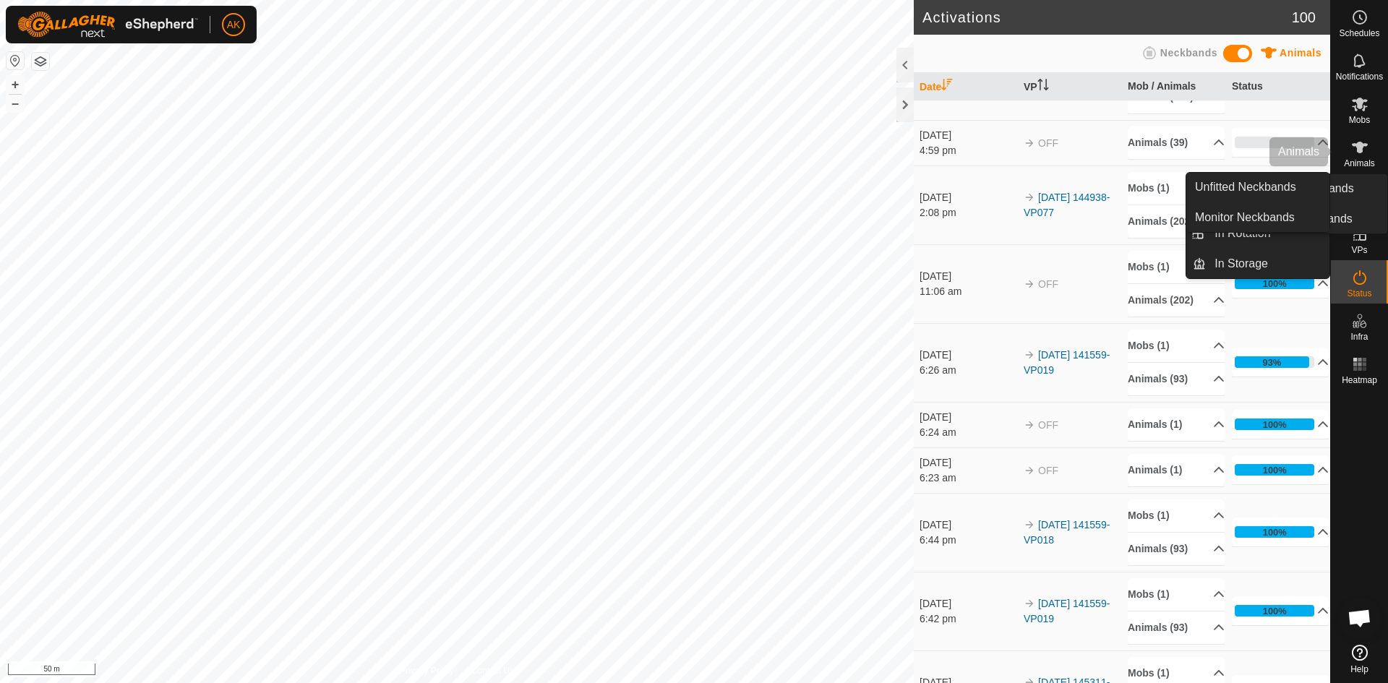
click at [1356, 167] on span "Animals" at bounding box center [1359, 163] width 31 height 9
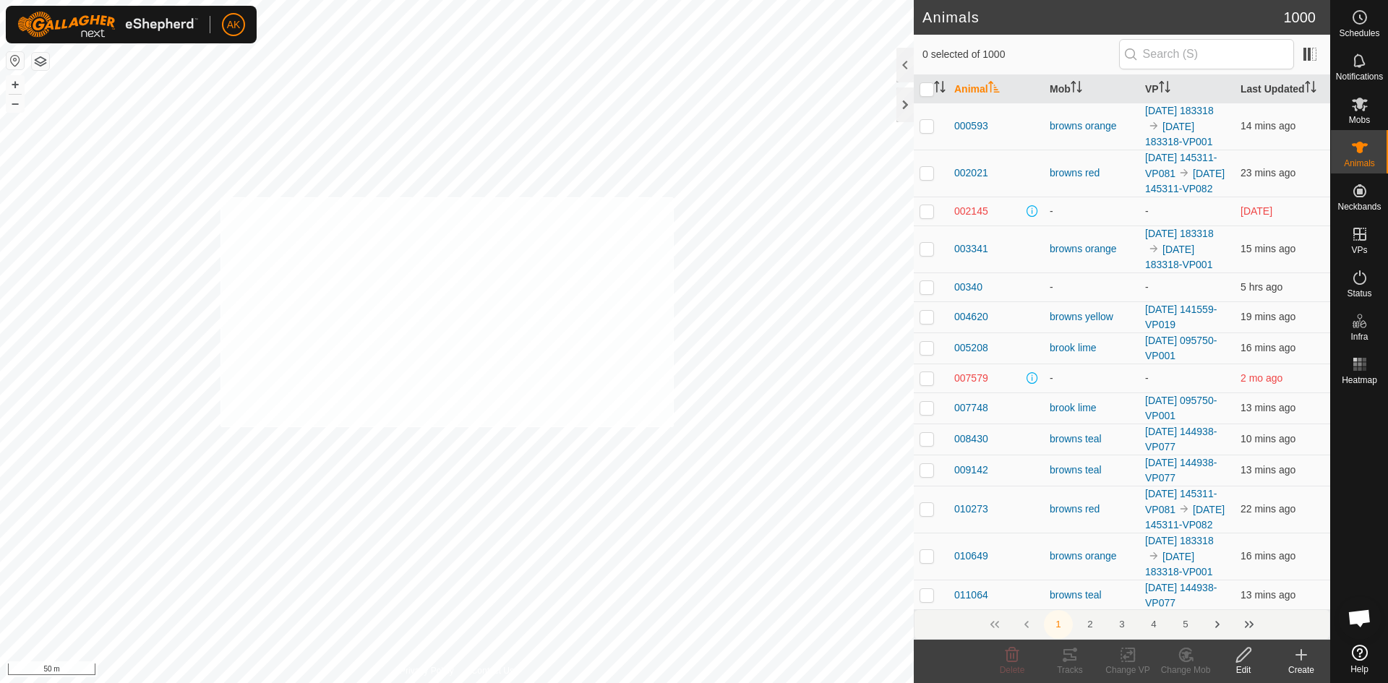
checkbox input "true"
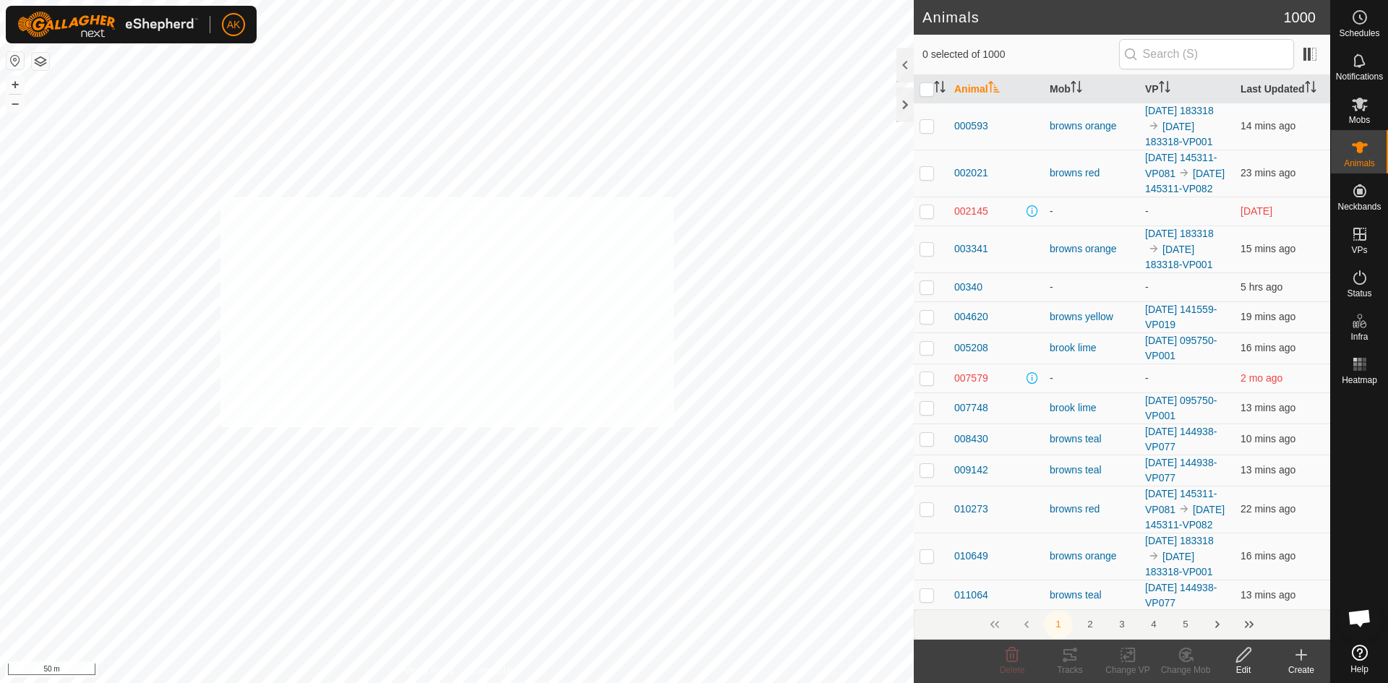
checkbox input "true"
click at [1181, 654] on icon at bounding box center [1186, 654] width 18 height 17
click at [1175, 623] on link "Remove from Mob" at bounding box center [1228, 623] width 143 height 29
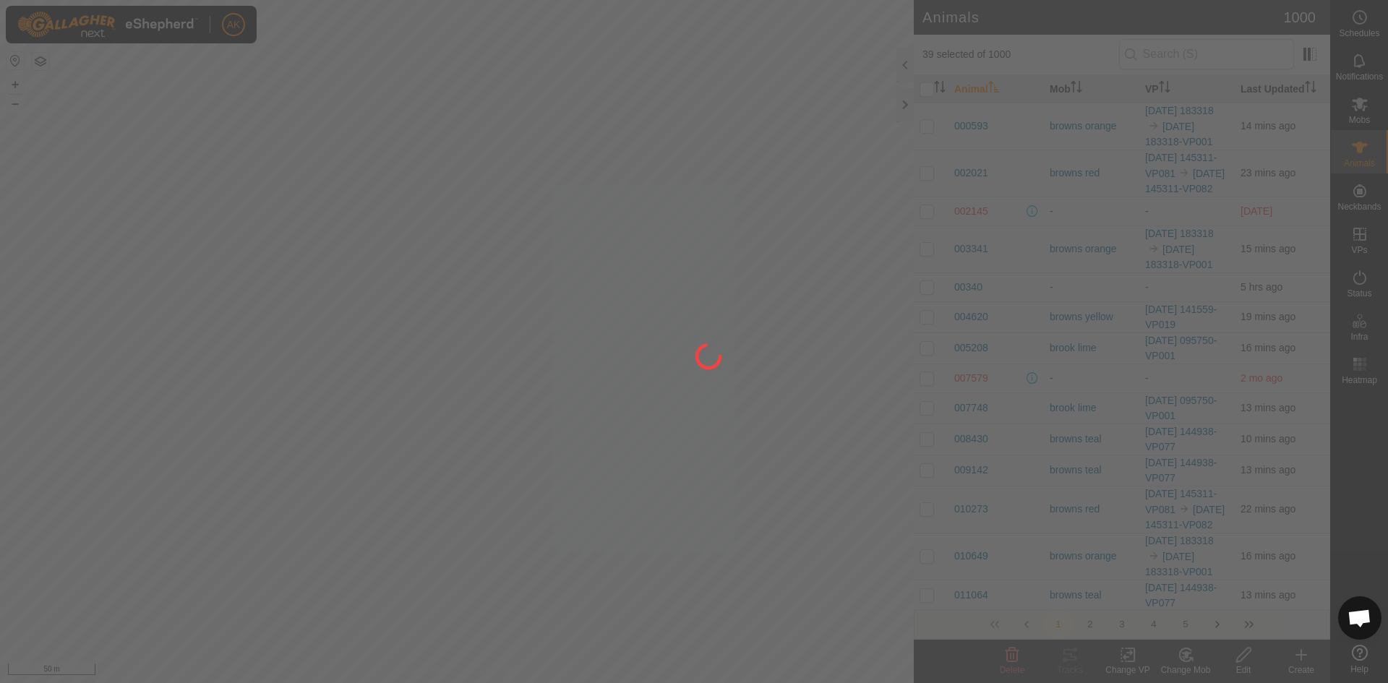
checkbox input "false"
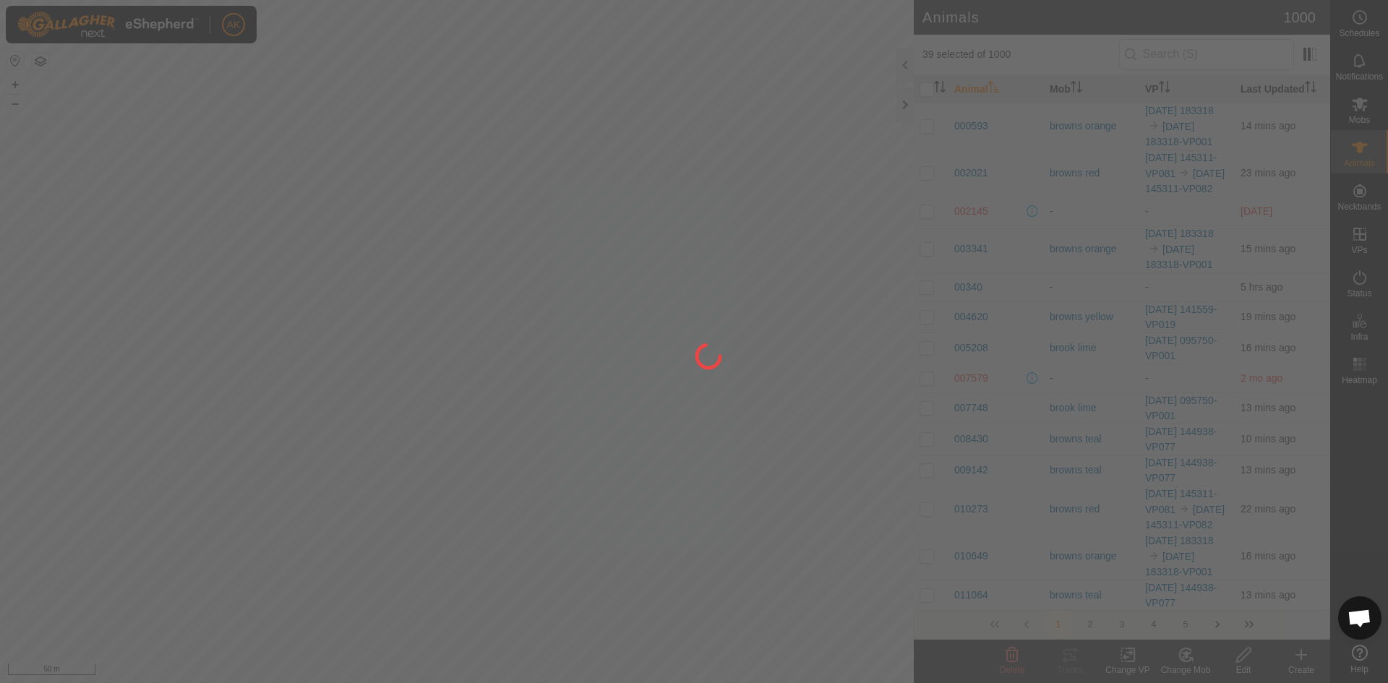
checkbox input "false"
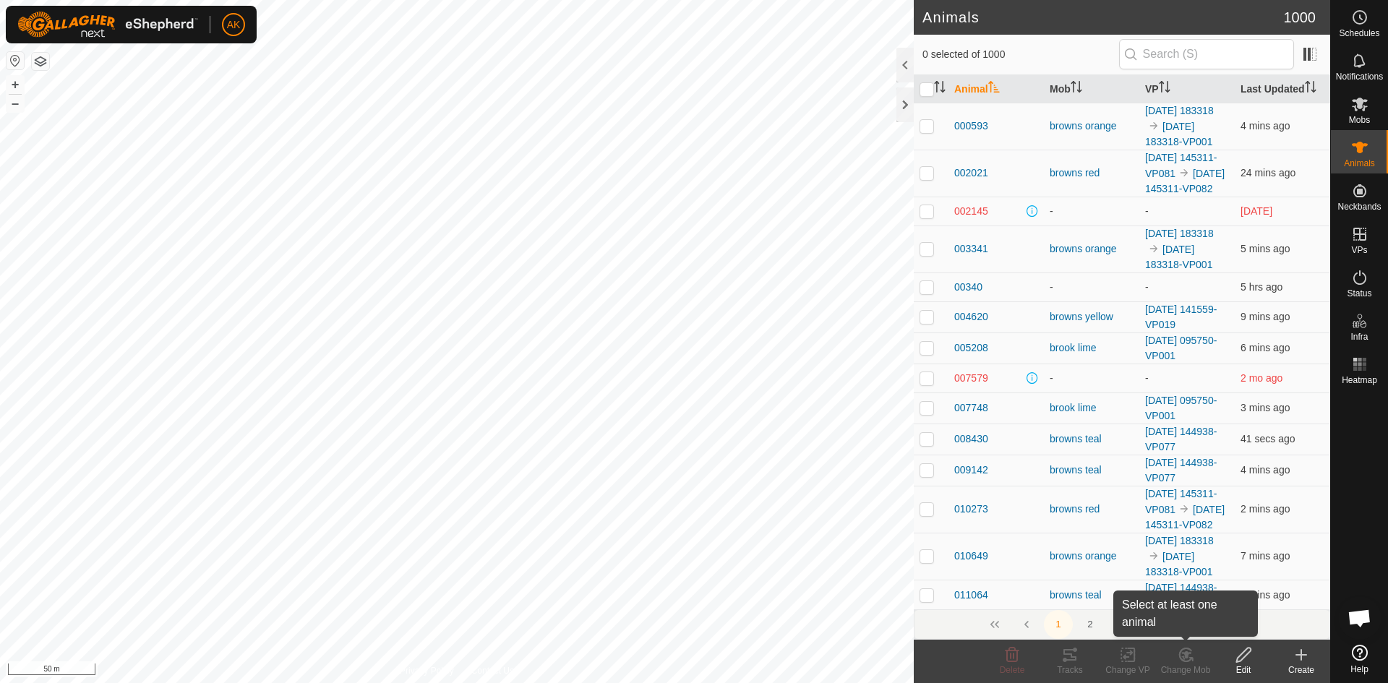
click at [1189, 665] on div "Change Mob" at bounding box center [1186, 670] width 58 height 13
click at [1189, 664] on div "Change Mob" at bounding box center [1186, 670] width 58 height 13
click at [1123, 658] on icon at bounding box center [1128, 655] width 10 height 9
checkbox input "true"
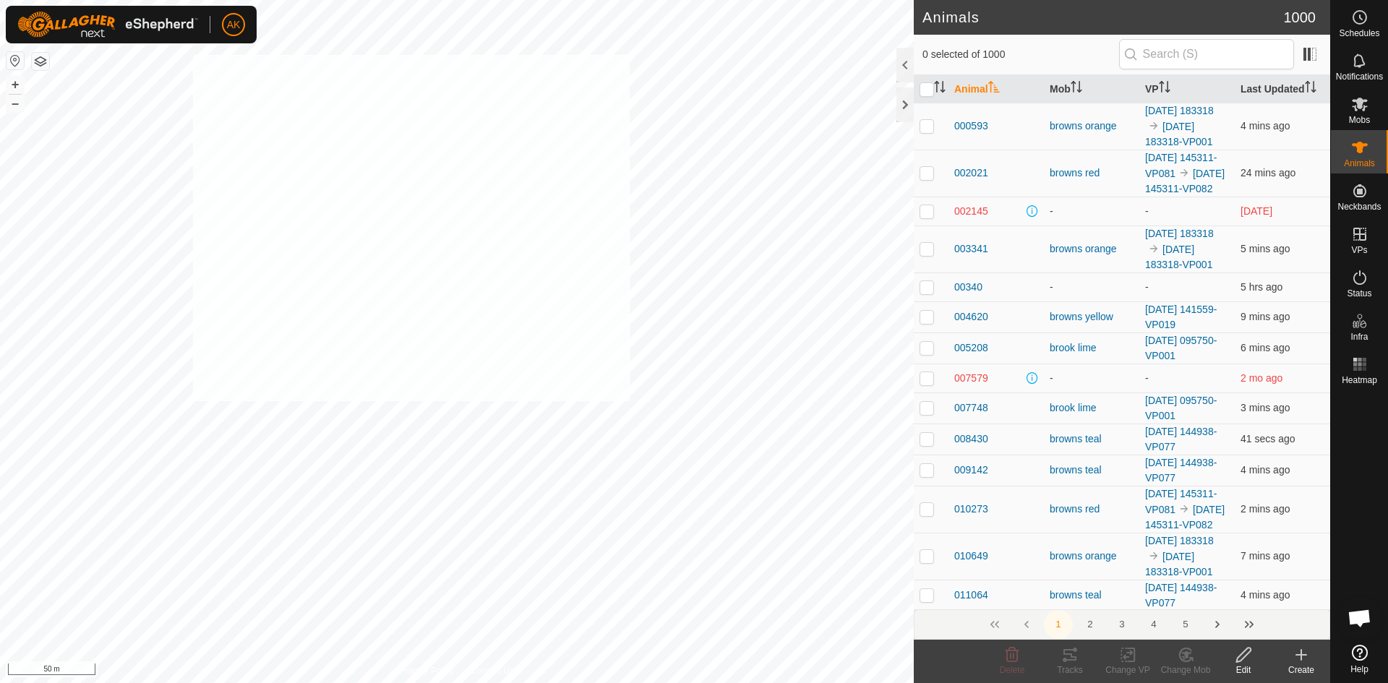
checkbox input "true"
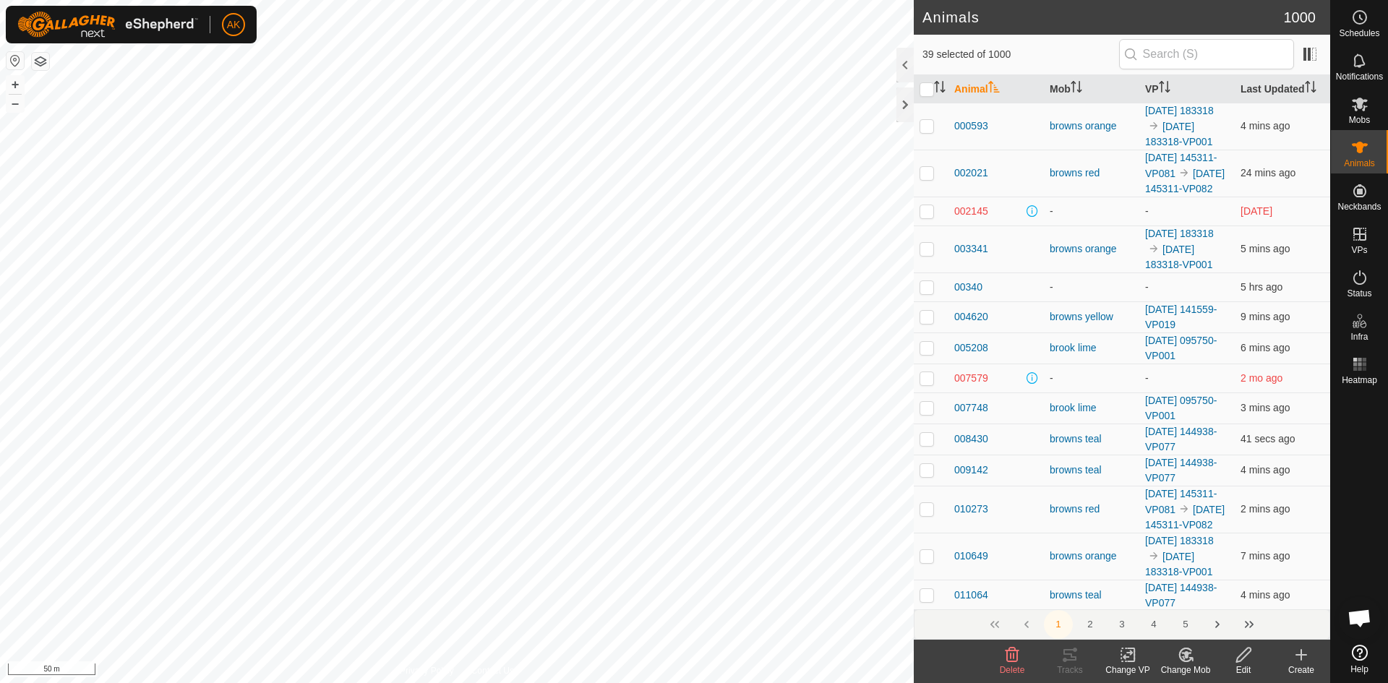
click at [1189, 655] on icon at bounding box center [1186, 654] width 18 height 17
click at [1194, 594] on link "Choose Mob..." at bounding box center [1228, 592] width 143 height 29
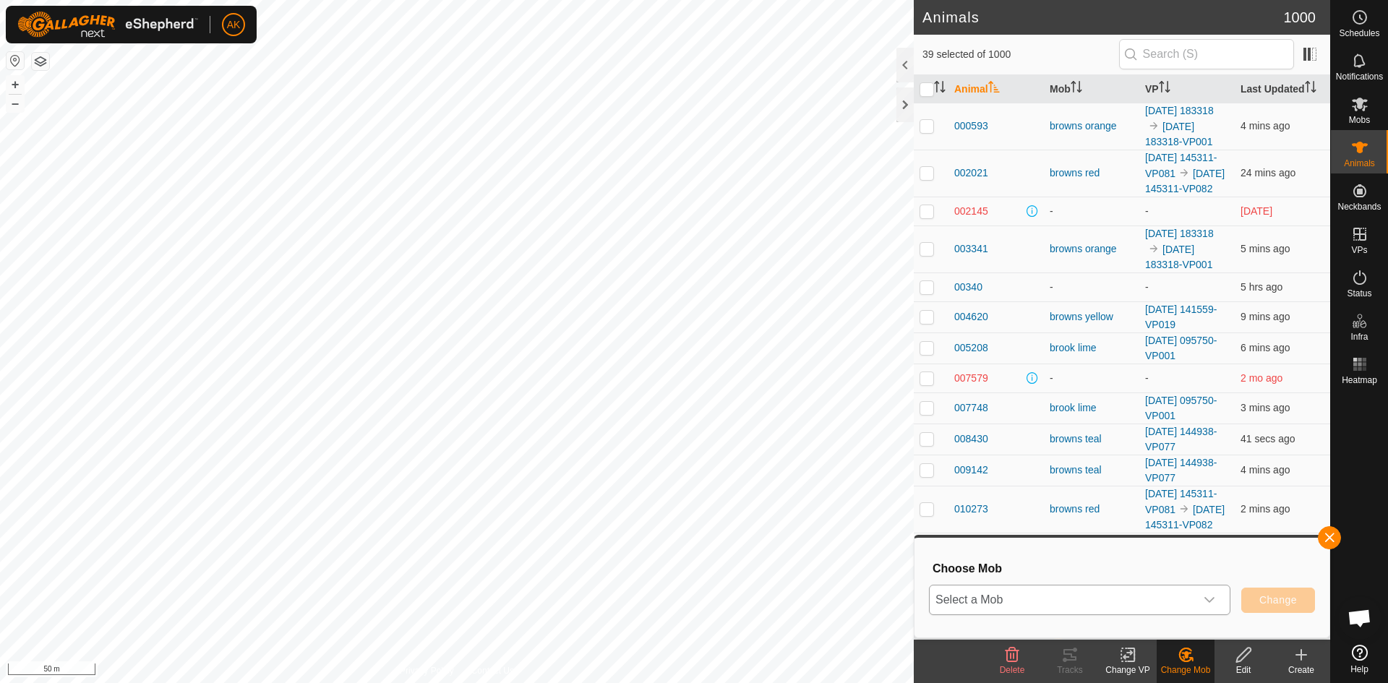
click at [1198, 595] on div "dropdown trigger" at bounding box center [1209, 600] width 29 height 29
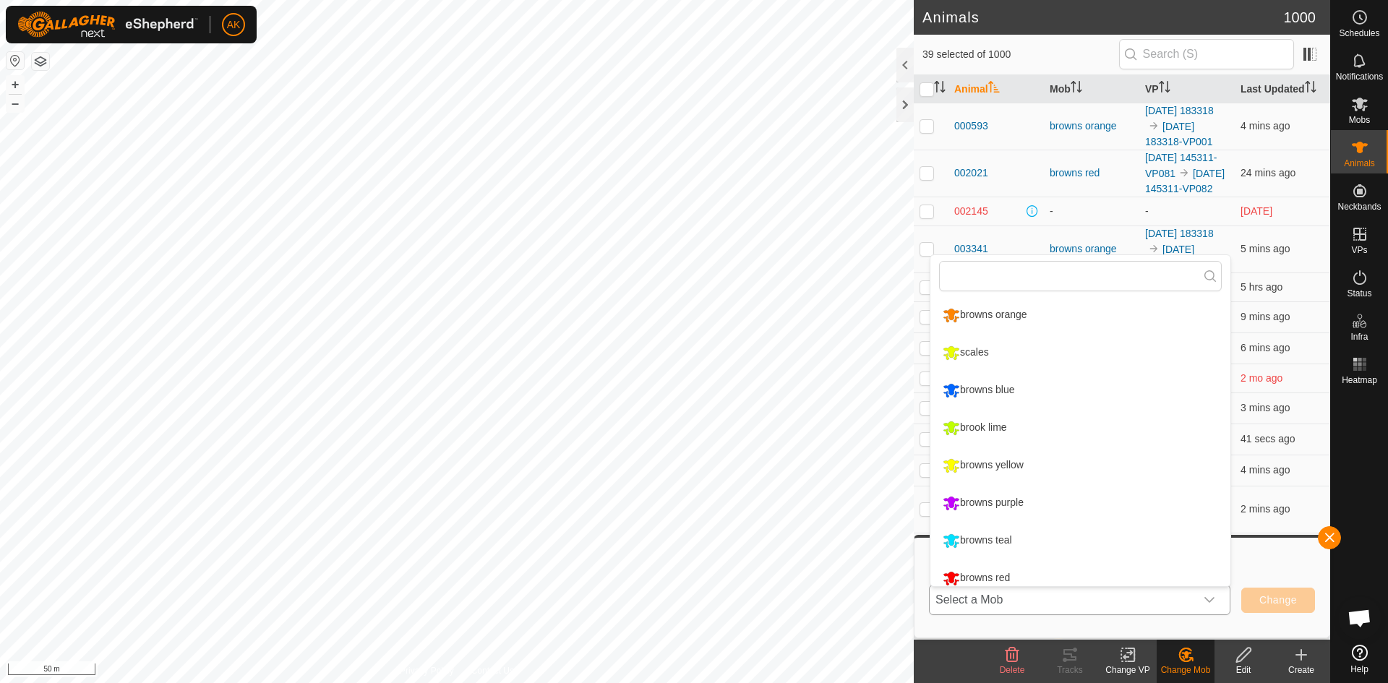
scroll to position [10, 0]
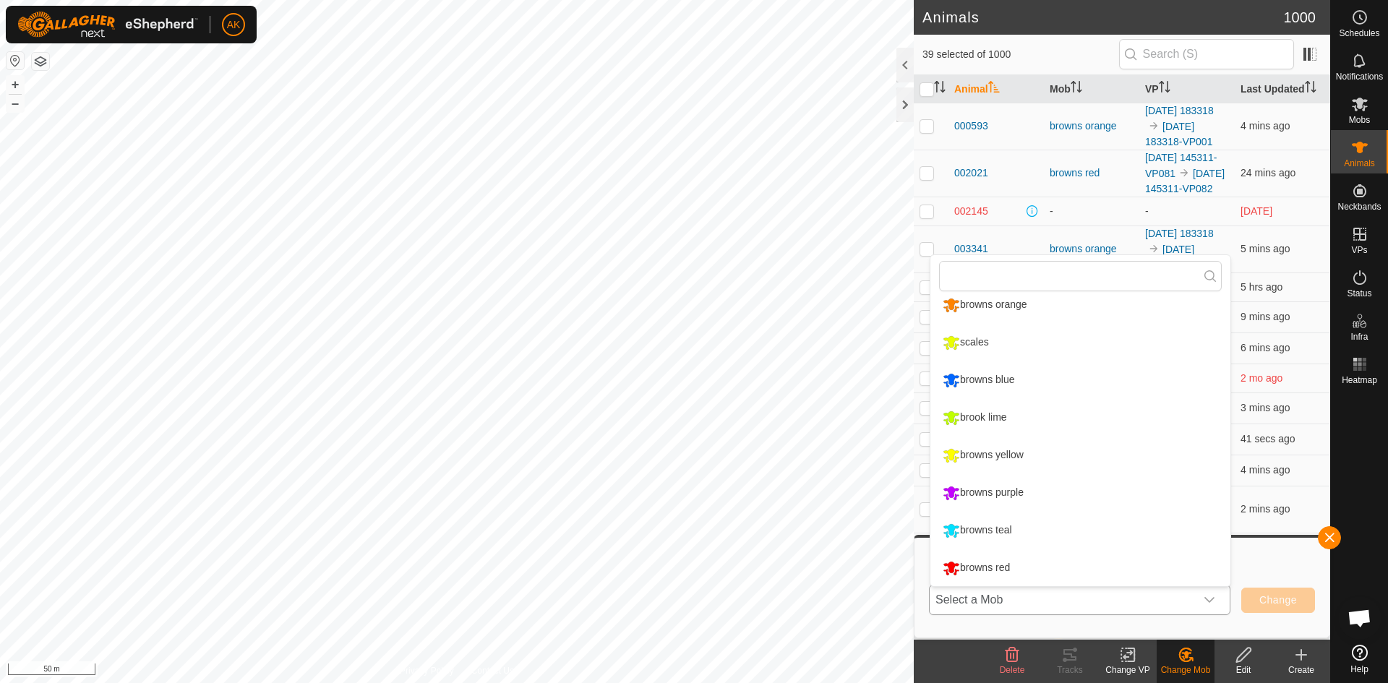
click at [1010, 523] on li "browns teal" at bounding box center [1080, 531] width 300 height 36
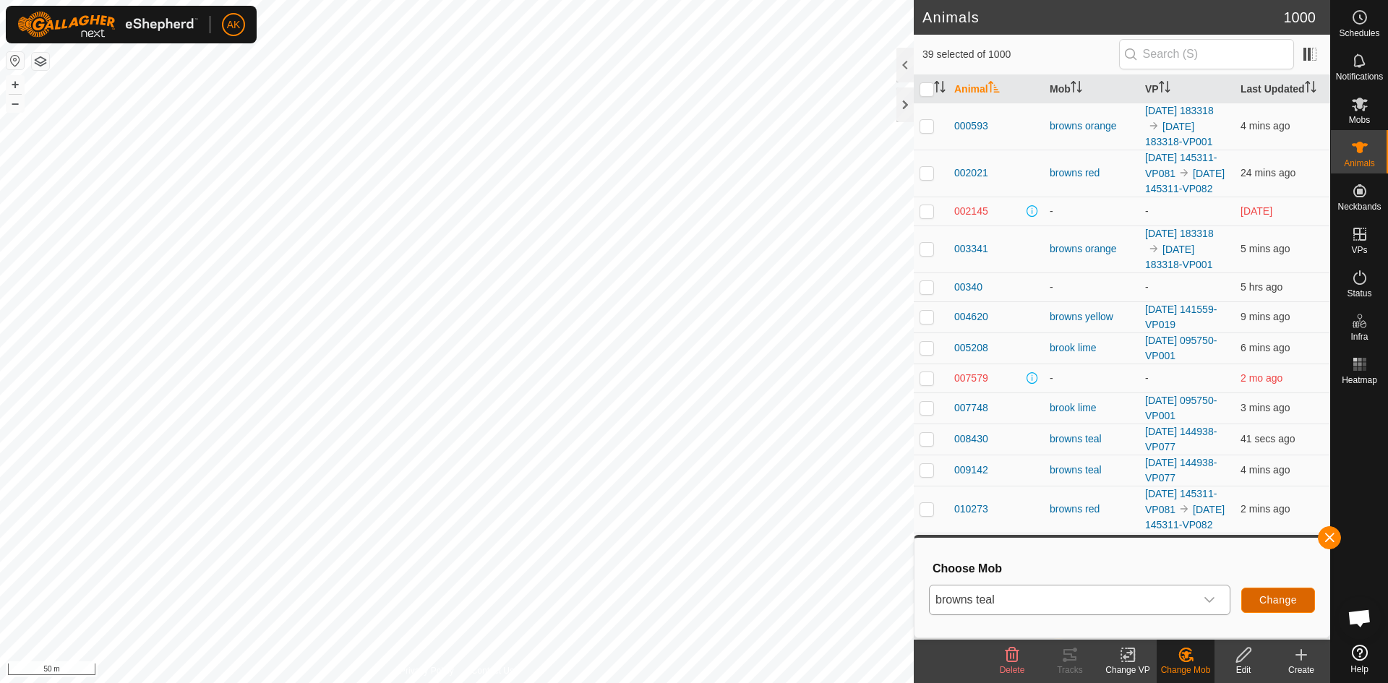
click at [1267, 595] on span "Change" at bounding box center [1278, 600] width 38 height 12
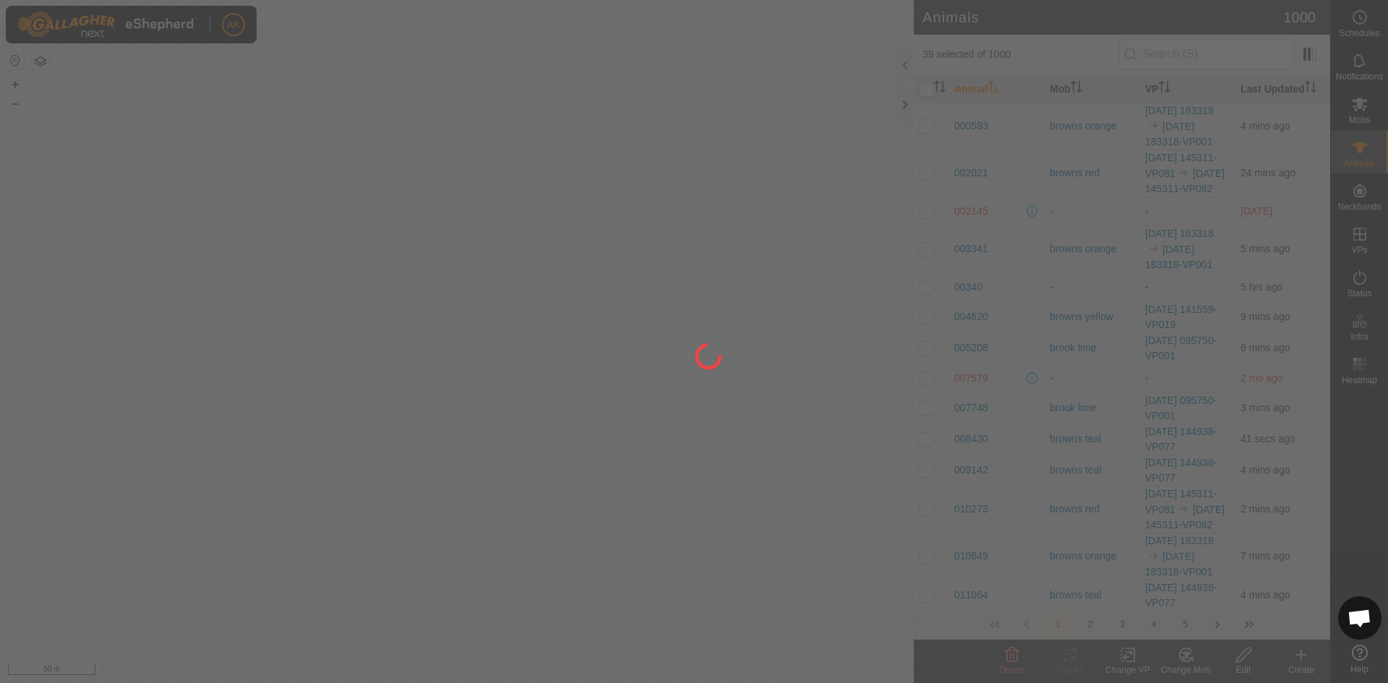
checkbox input "false"
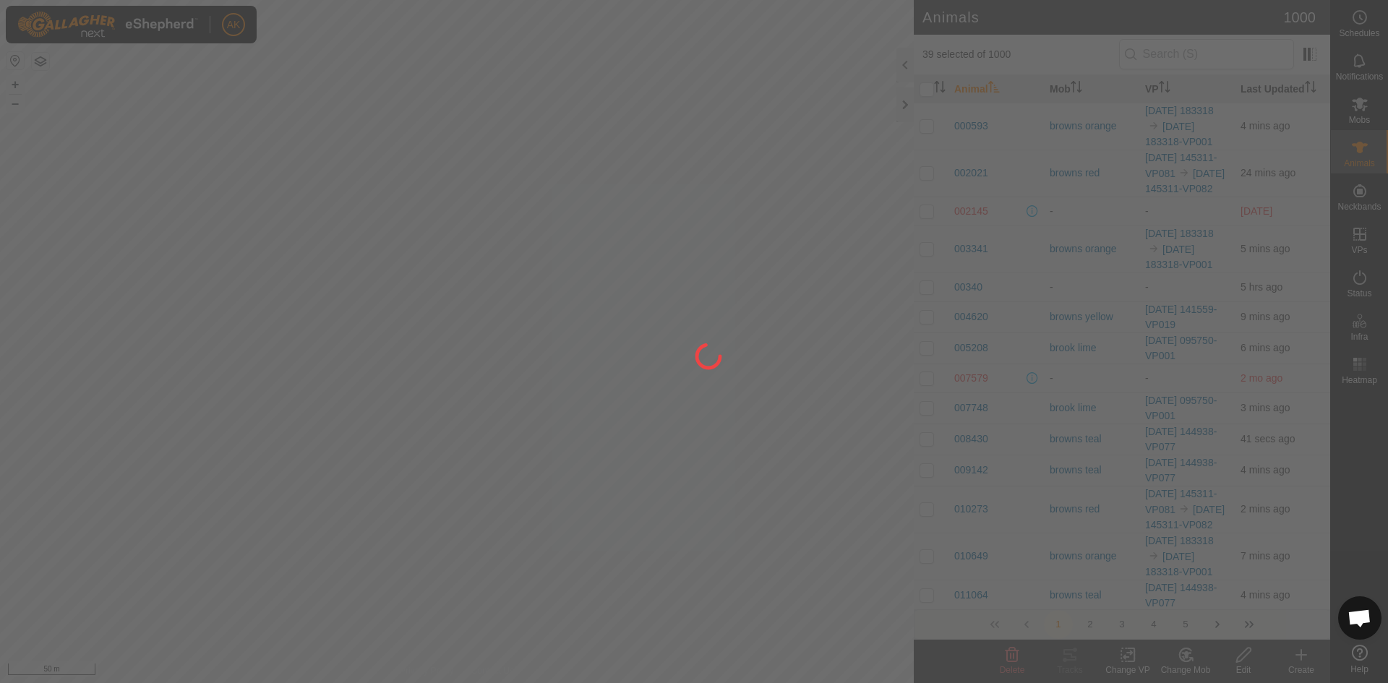
checkbox input "false"
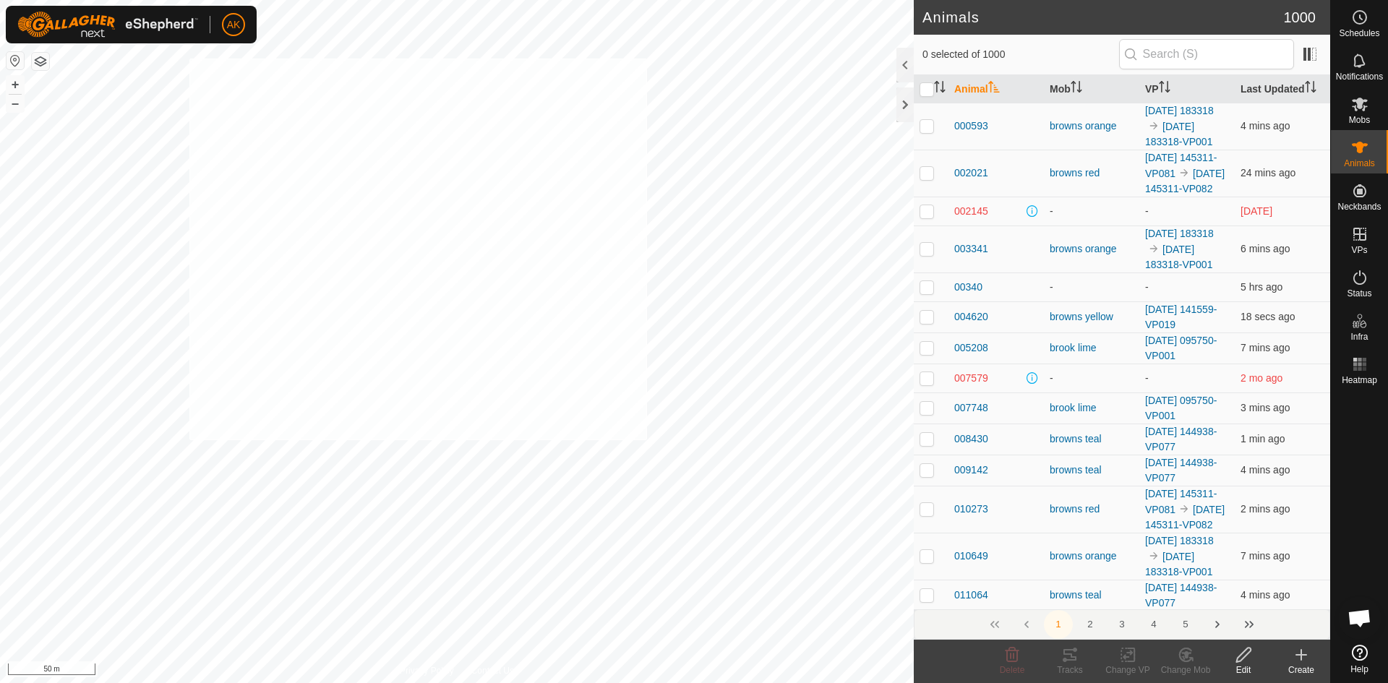
checkbox input "true"
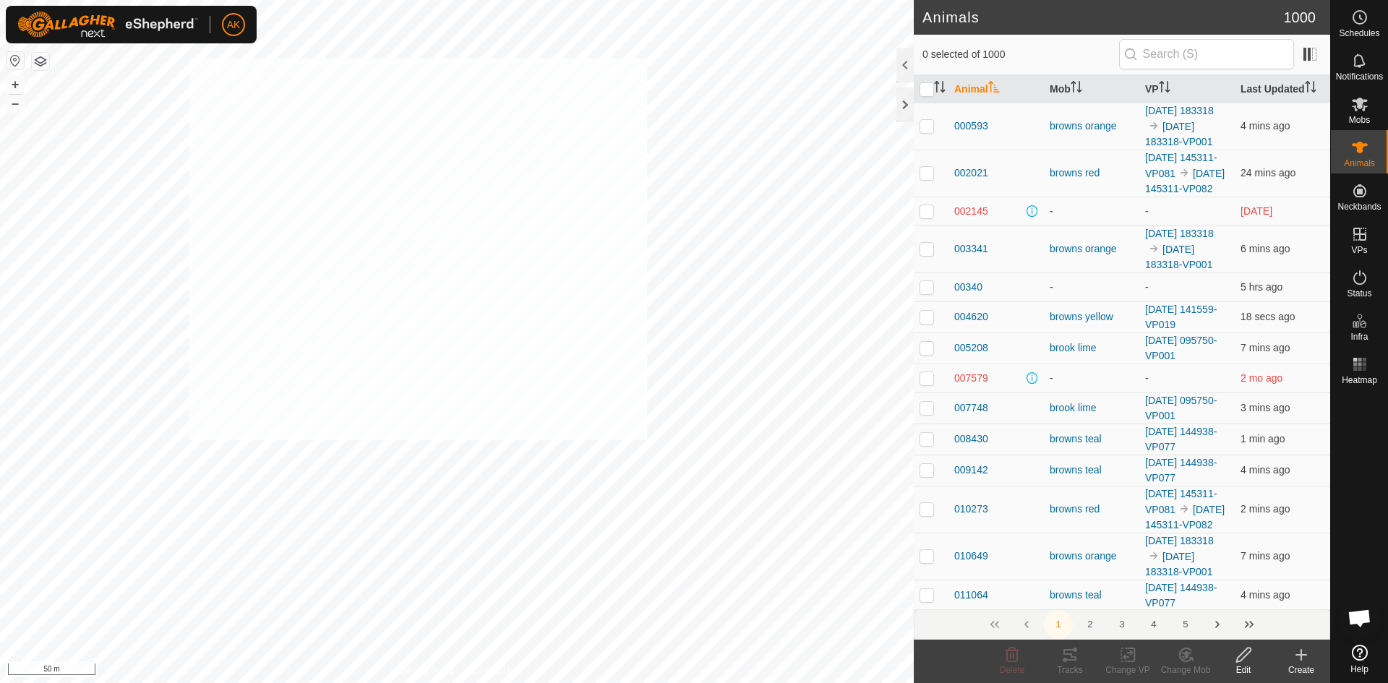
checkbox input "true"
click at [1131, 654] on icon at bounding box center [1128, 655] width 10 height 9
click at [1142, 619] on link "Turn Off VP" at bounding box center [1171, 623] width 143 height 29
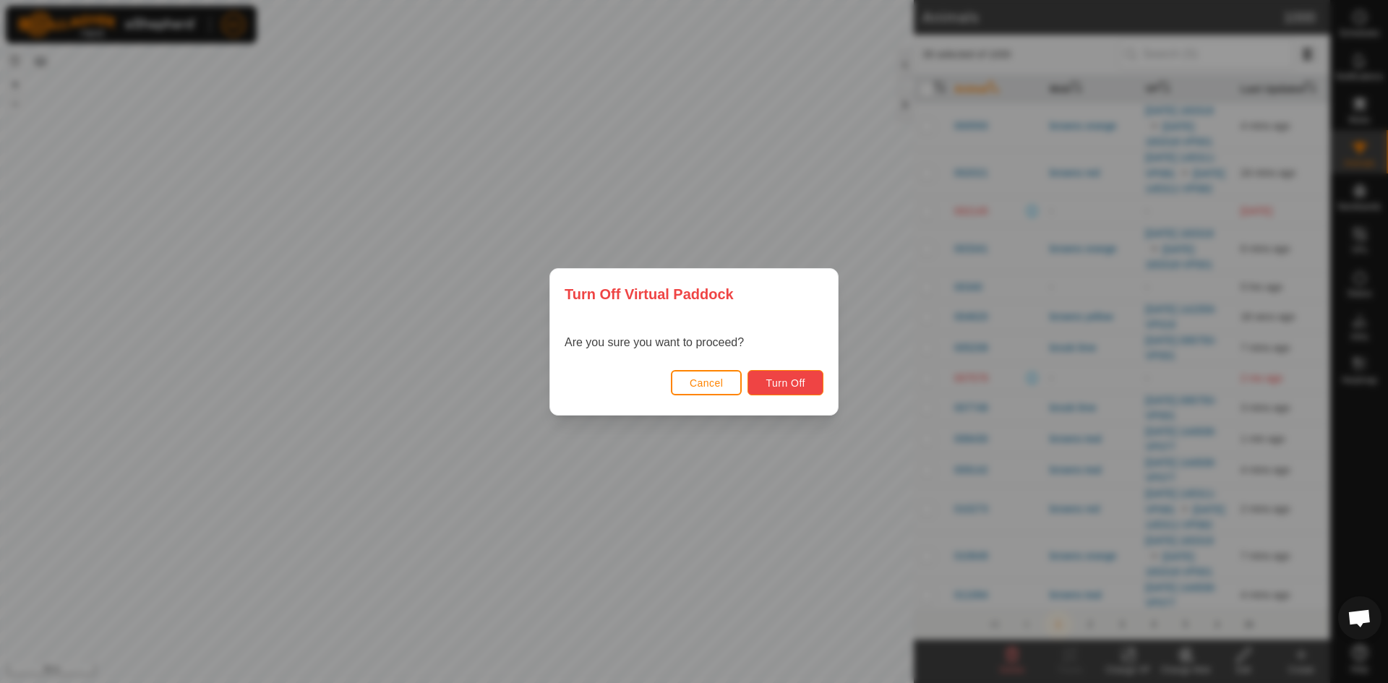
click at [784, 383] on span "Turn Off" at bounding box center [786, 383] width 40 height 12
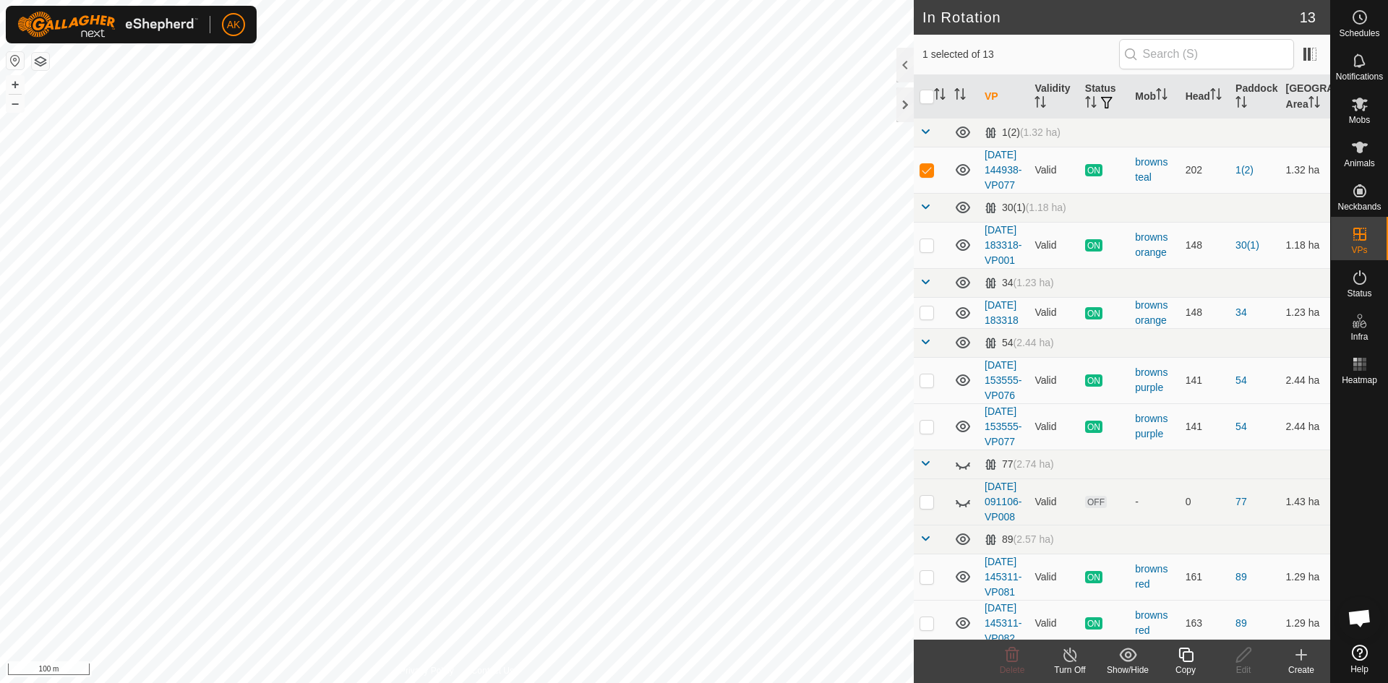
click at [1184, 651] on icon at bounding box center [1186, 654] width 18 height 17
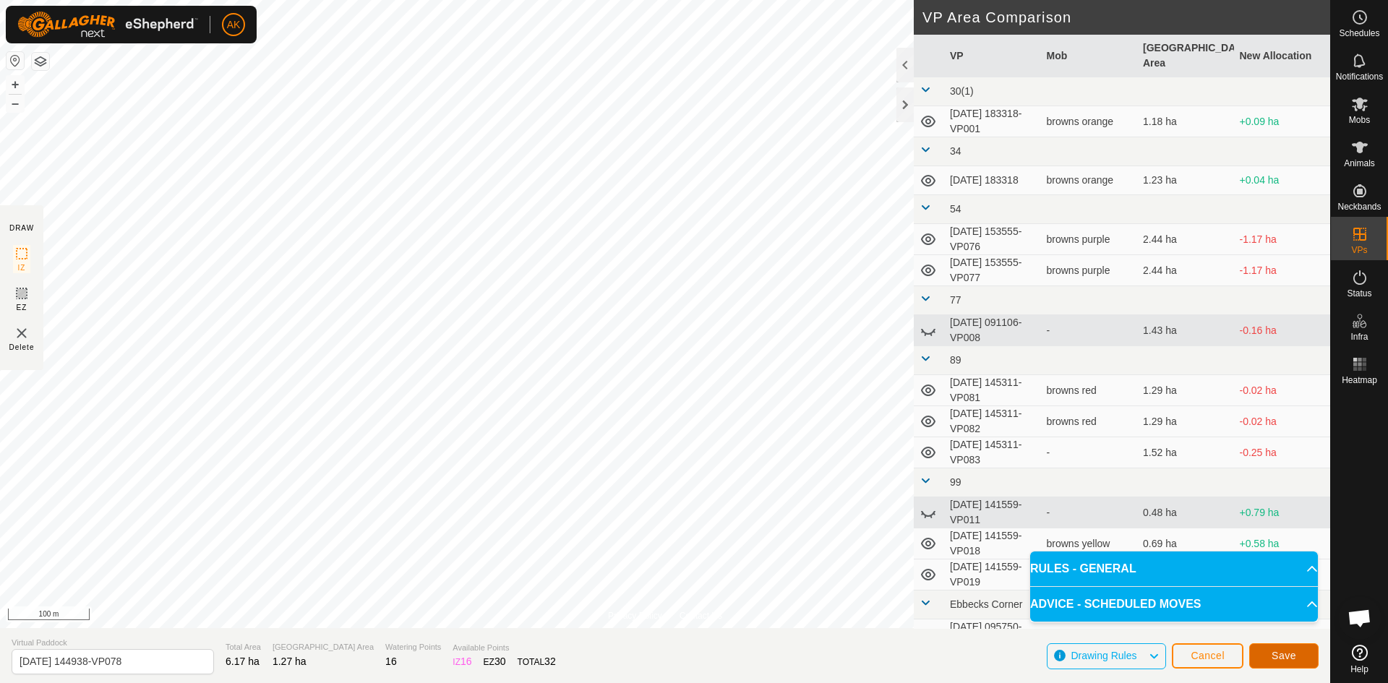
click at [1277, 661] on button "Save" at bounding box center [1283, 655] width 69 height 25
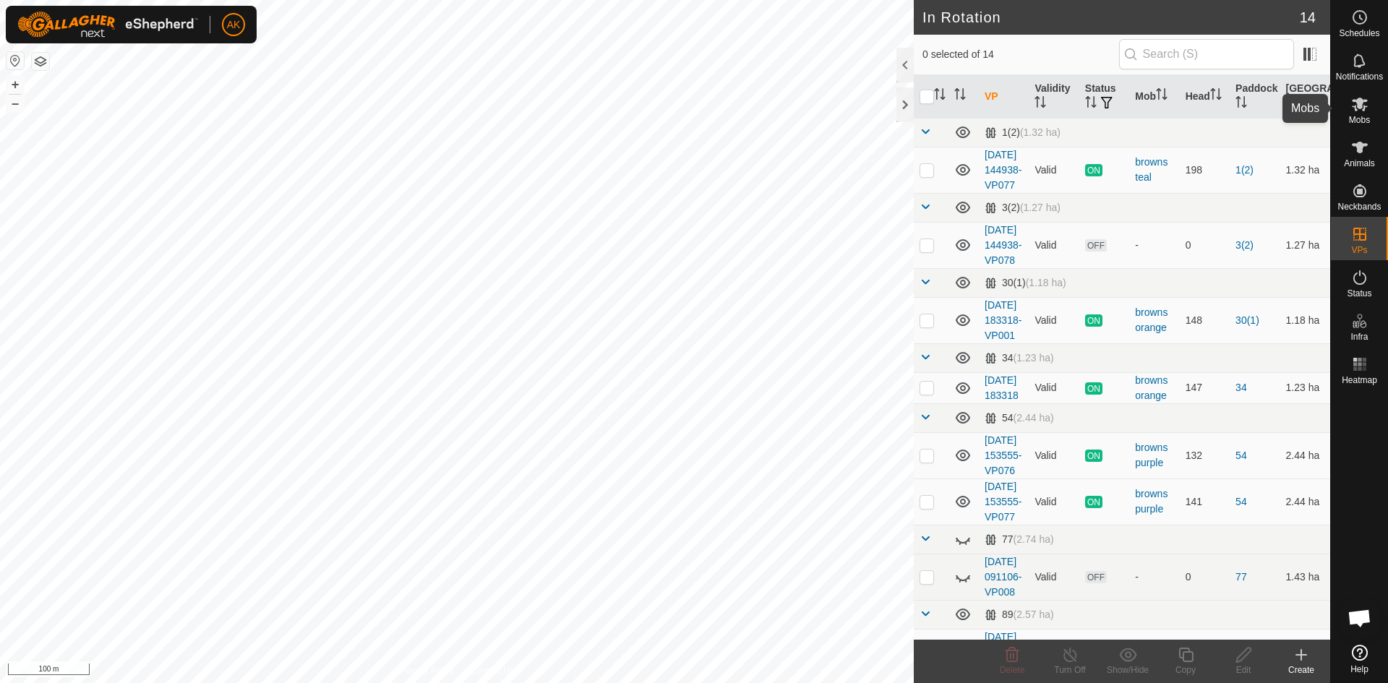
click at [1351, 105] on icon at bounding box center [1359, 103] width 17 height 17
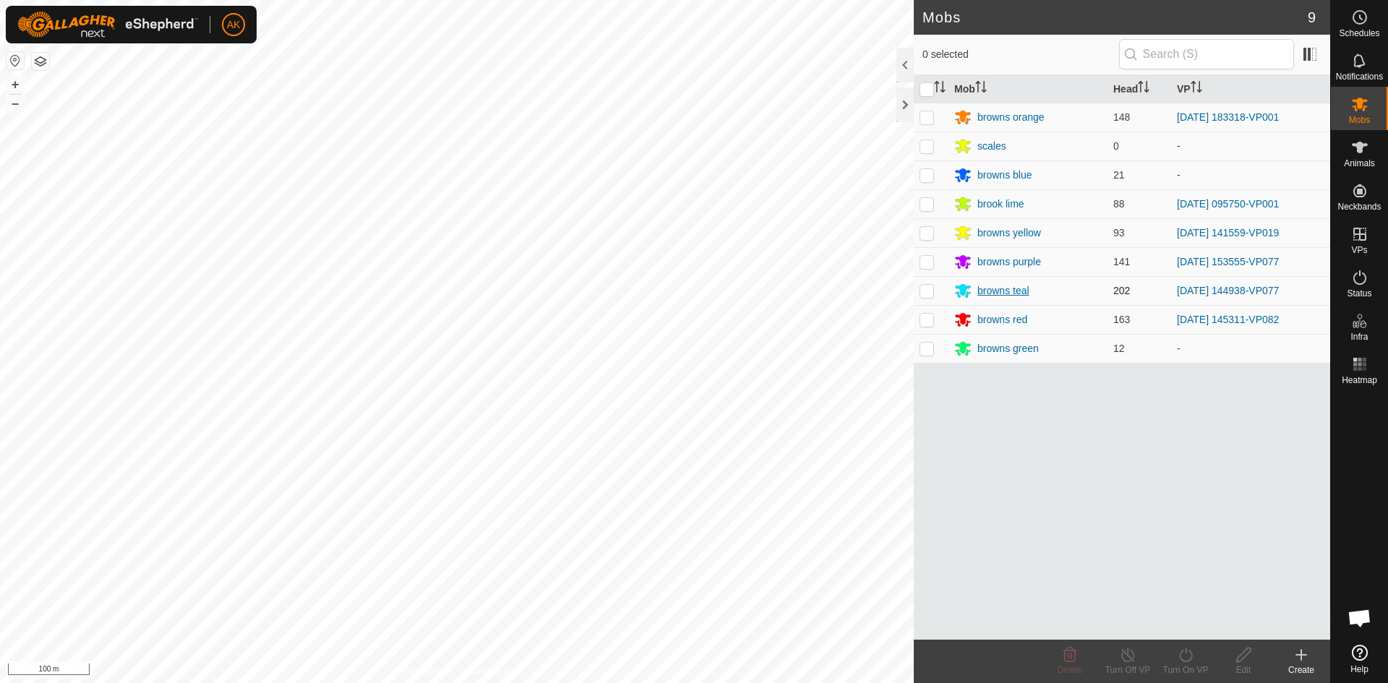
click at [985, 288] on div "browns teal" at bounding box center [1003, 290] width 52 height 15
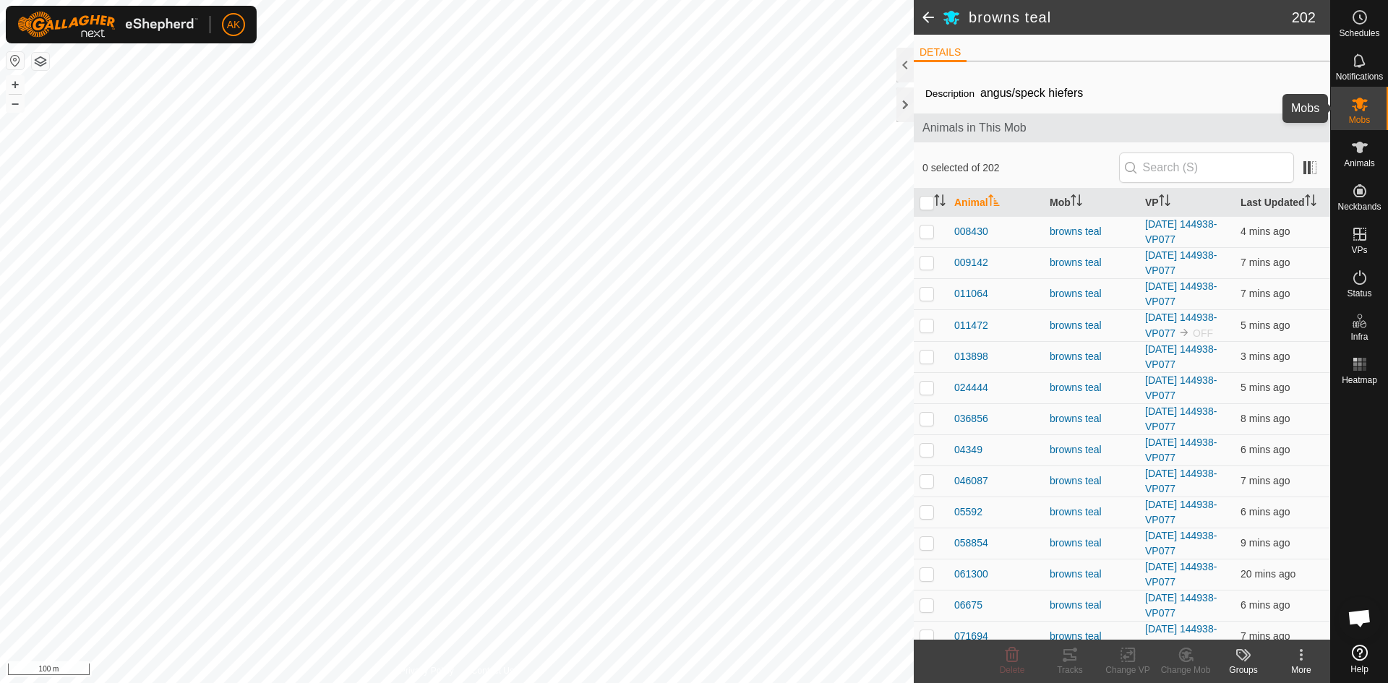
click at [1351, 111] on icon at bounding box center [1359, 103] width 17 height 17
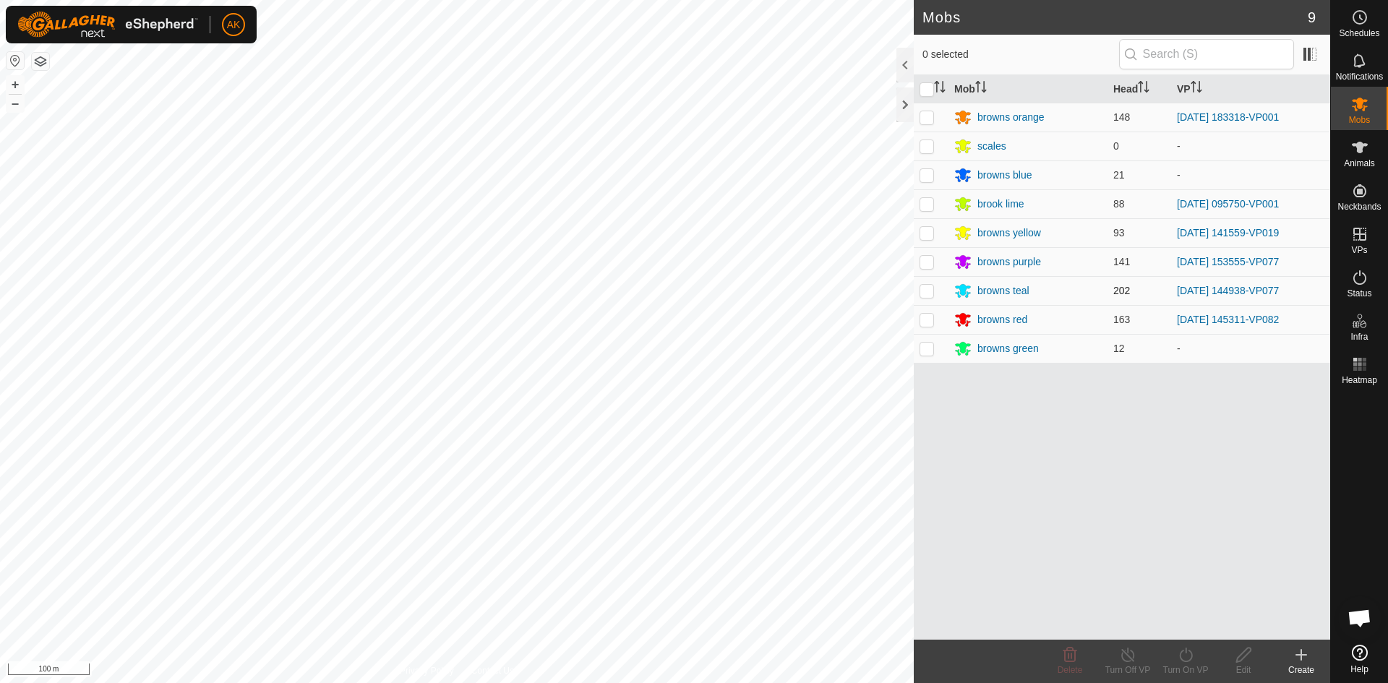
click at [927, 291] on p-checkbox at bounding box center [927, 291] width 14 height 12
checkbox input "true"
click at [1189, 656] on icon at bounding box center [1186, 654] width 18 height 17
click at [1190, 627] on link "Now" at bounding box center [1228, 623] width 143 height 29
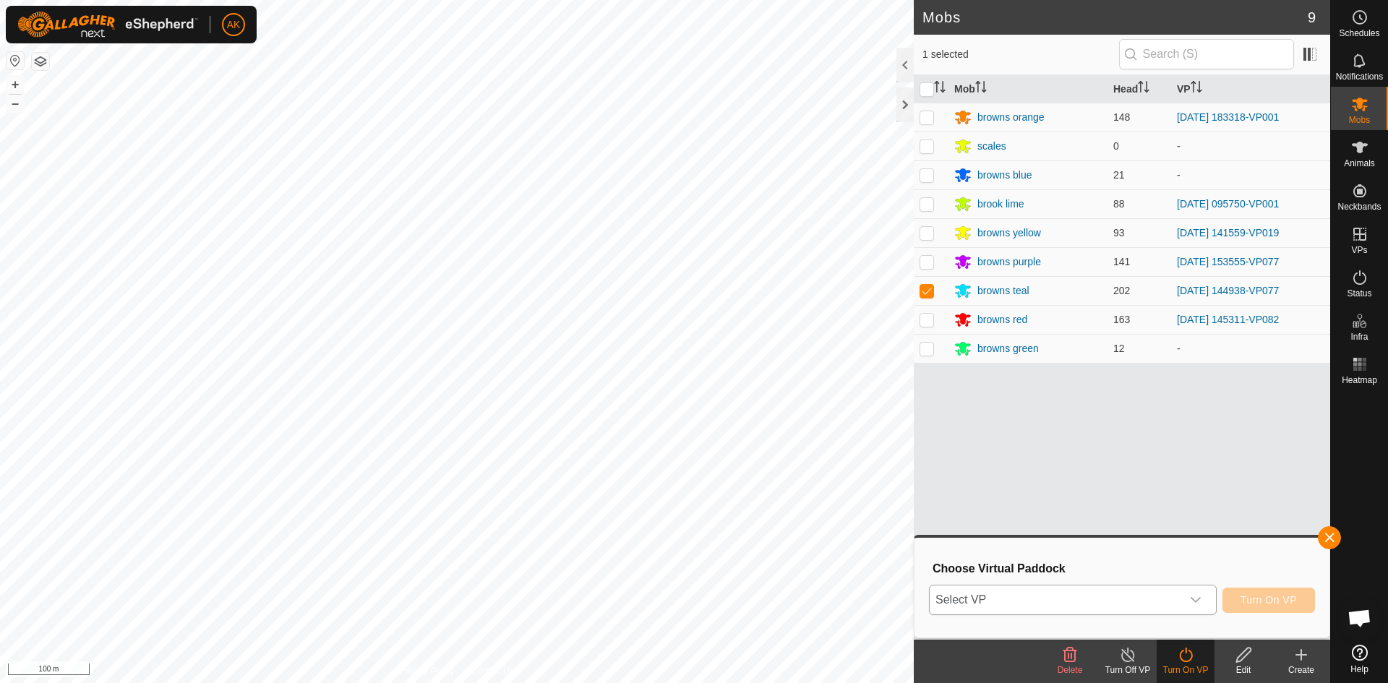
click at [1194, 605] on icon "dropdown trigger" at bounding box center [1196, 600] width 12 height 12
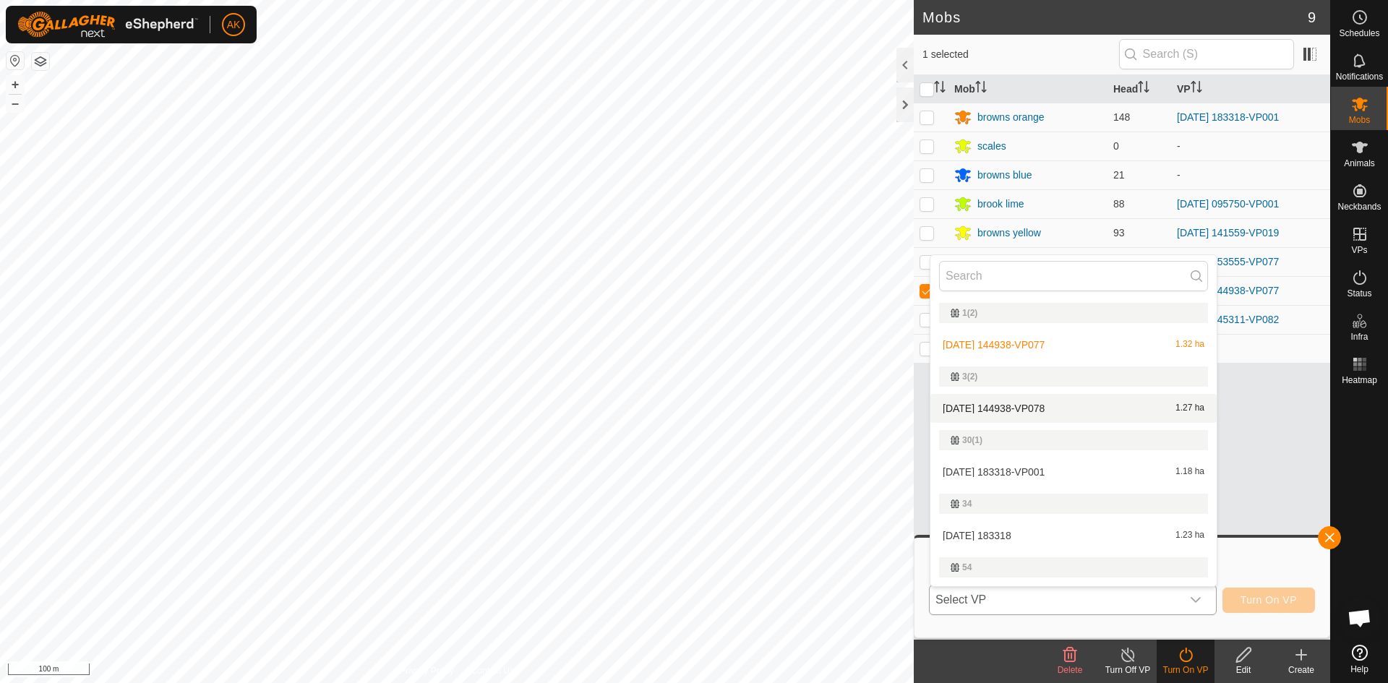
click at [979, 411] on li "[DATE] 144938-VP078 1.27 ha" at bounding box center [1073, 408] width 286 height 29
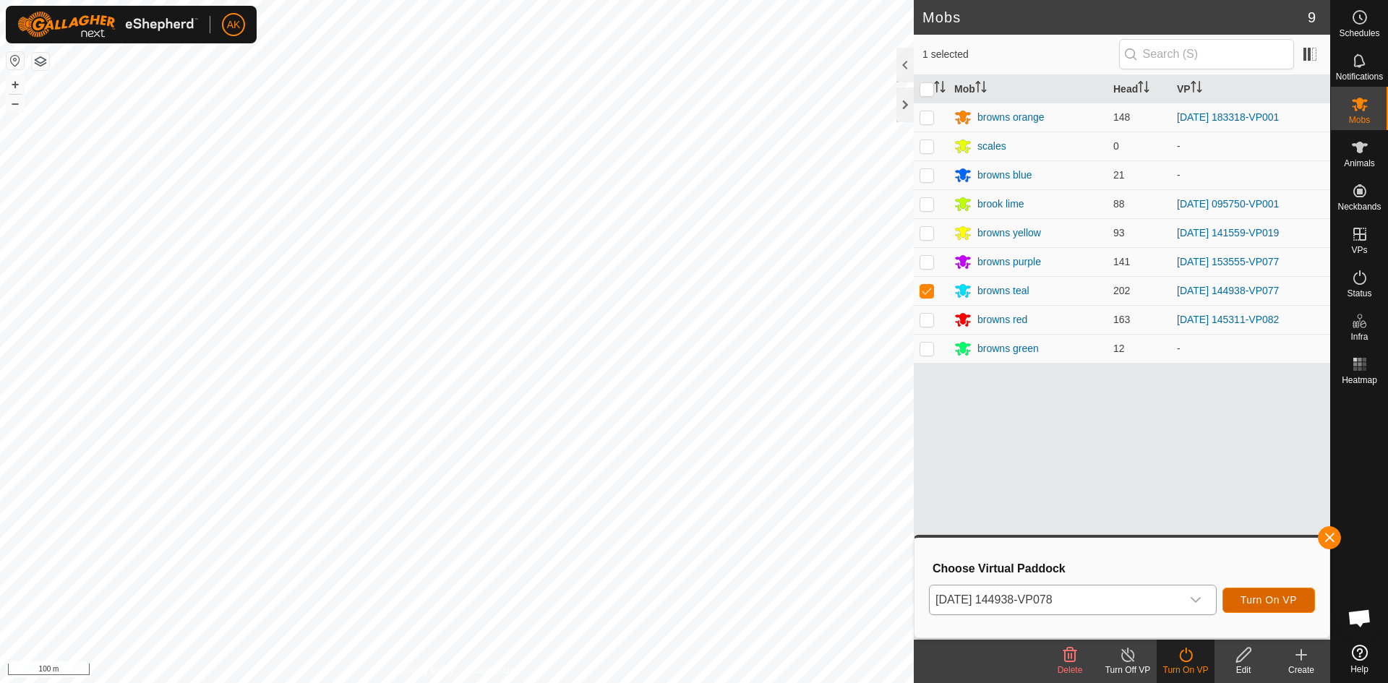
click at [1264, 601] on span "Turn On VP" at bounding box center [1269, 600] width 56 height 12
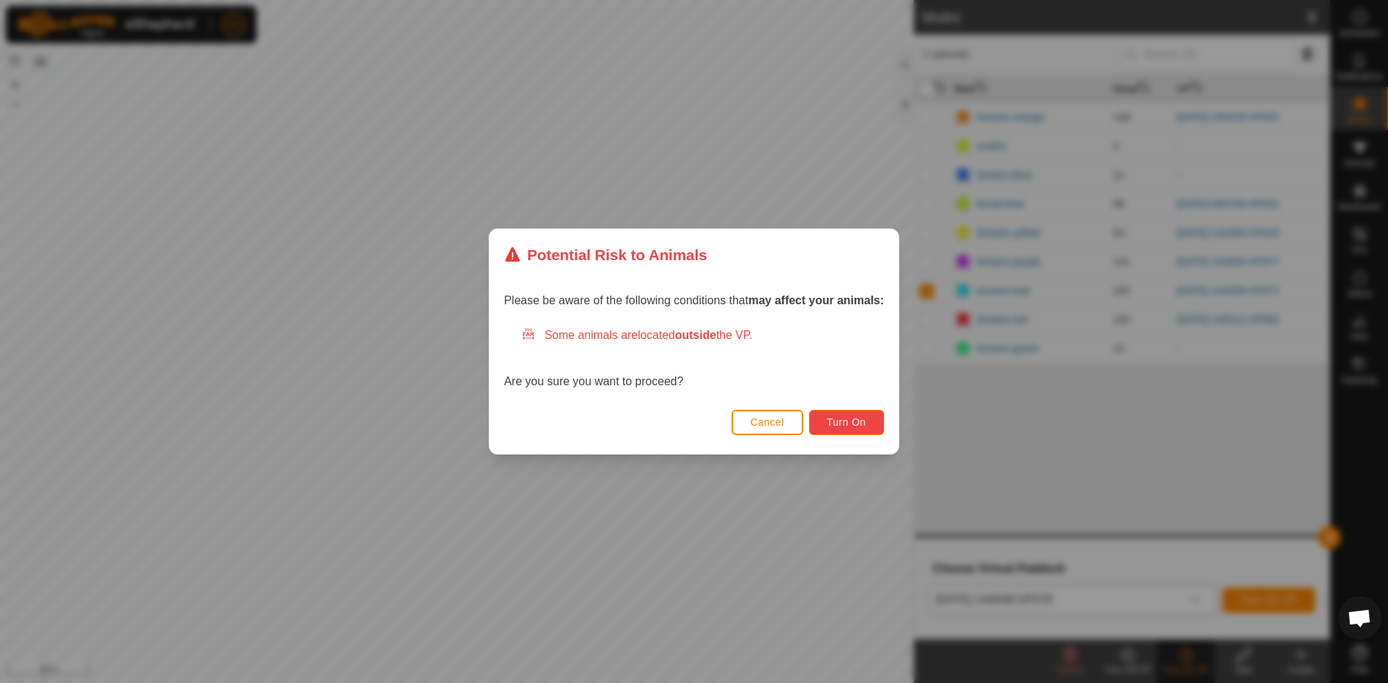
click at [864, 427] on span "Turn On" at bounding box center [846, 422] width 39 height 12
